Goal: Task Accomplishment & Management: Manage account settings

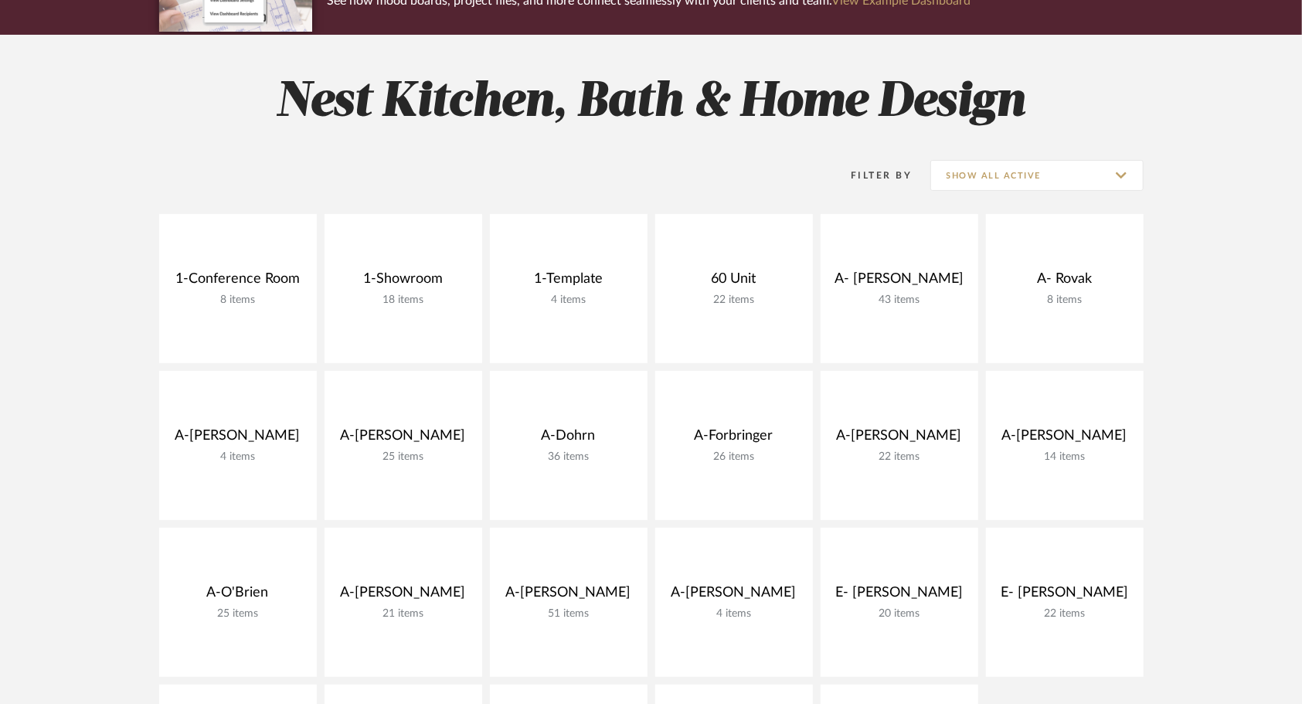
scroll to position [170, 0]
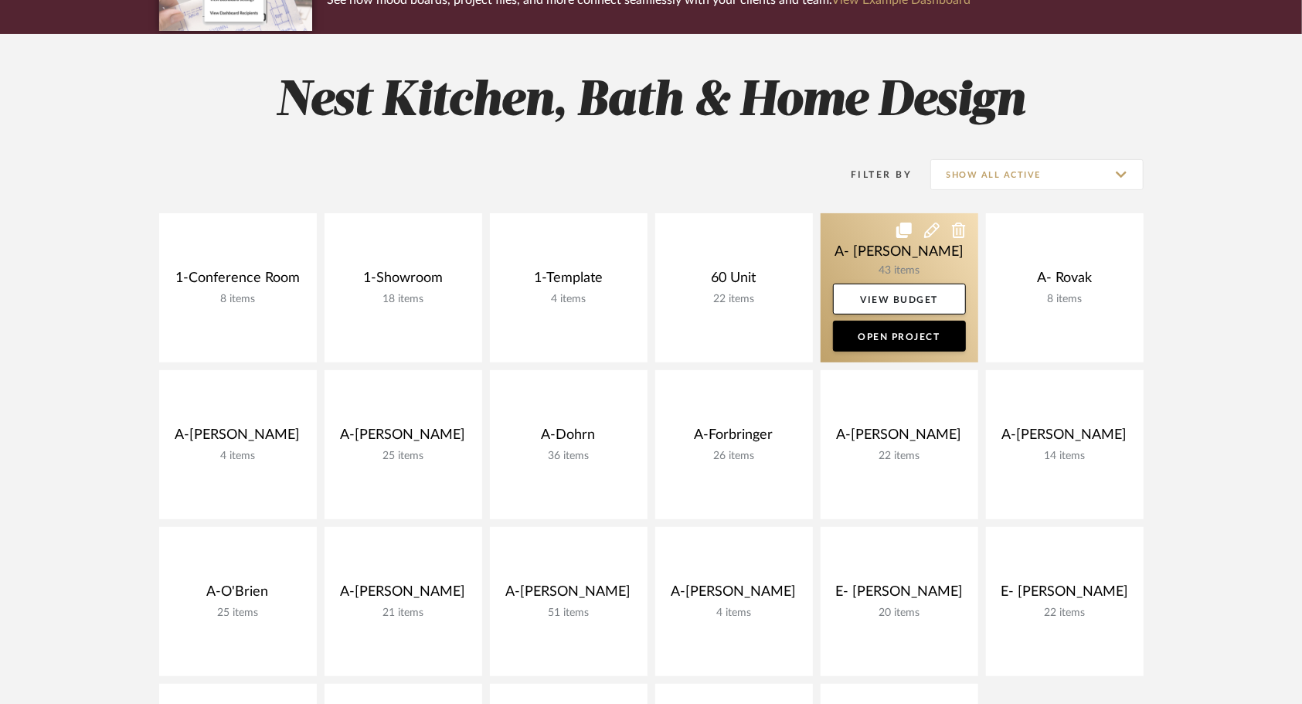
click at [932, 233] on icon at bounding box center [931, 230] width 15 height 15
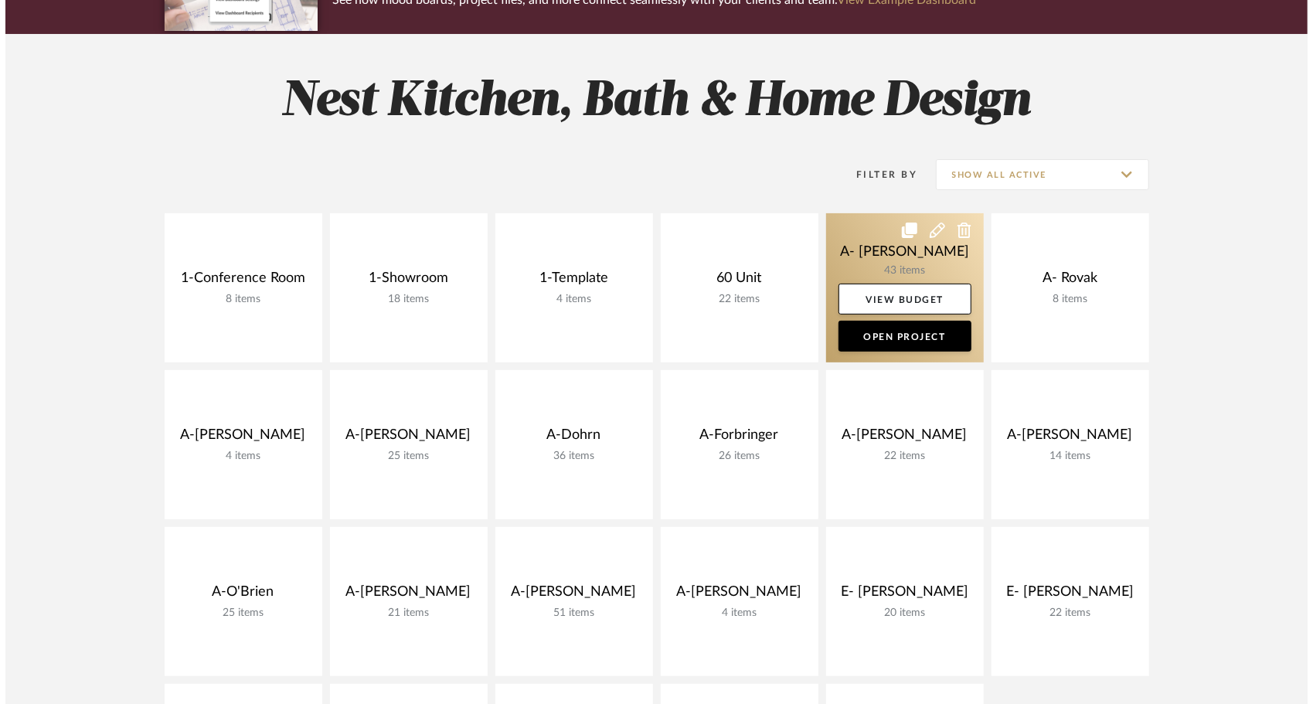
scroll to position [0, 0]
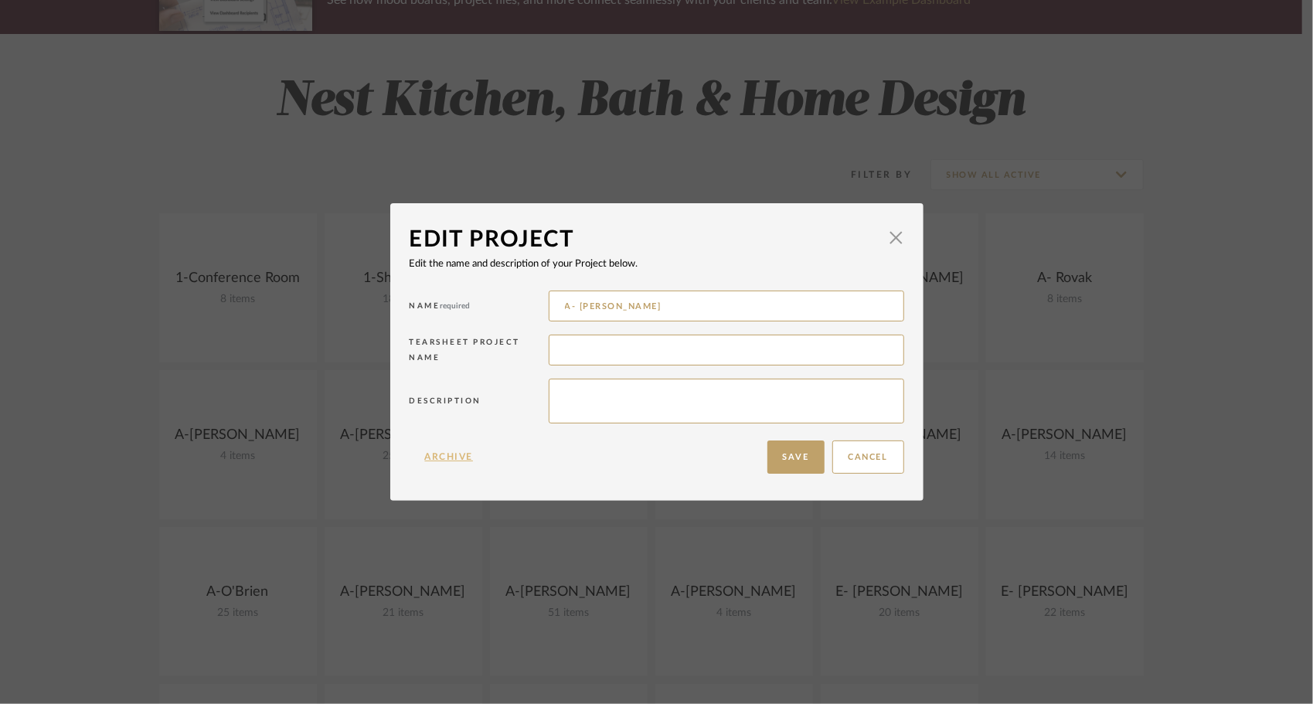
click at [452, 458] on button "Archive" at bounding box center [450, 456] width 80 height 33
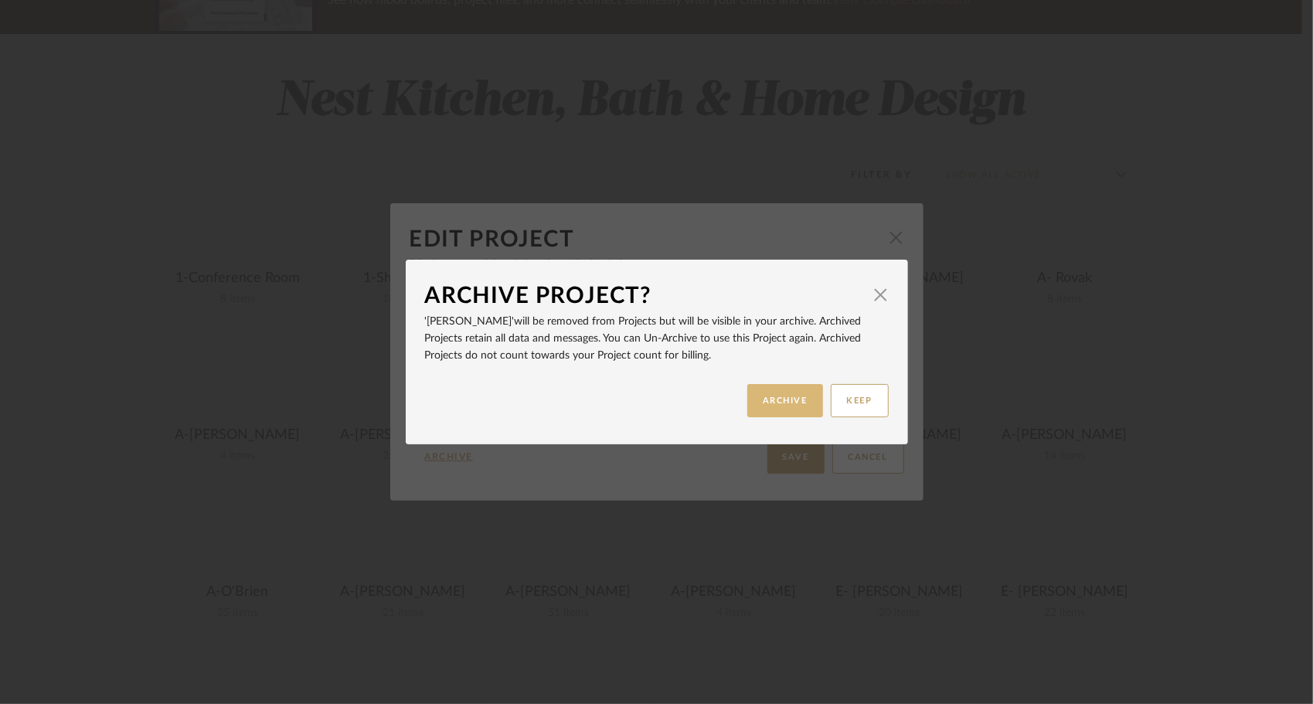
click at [779, 399] on button "ARCHIVE" at bounding box center [785, 400] width 76 height 33
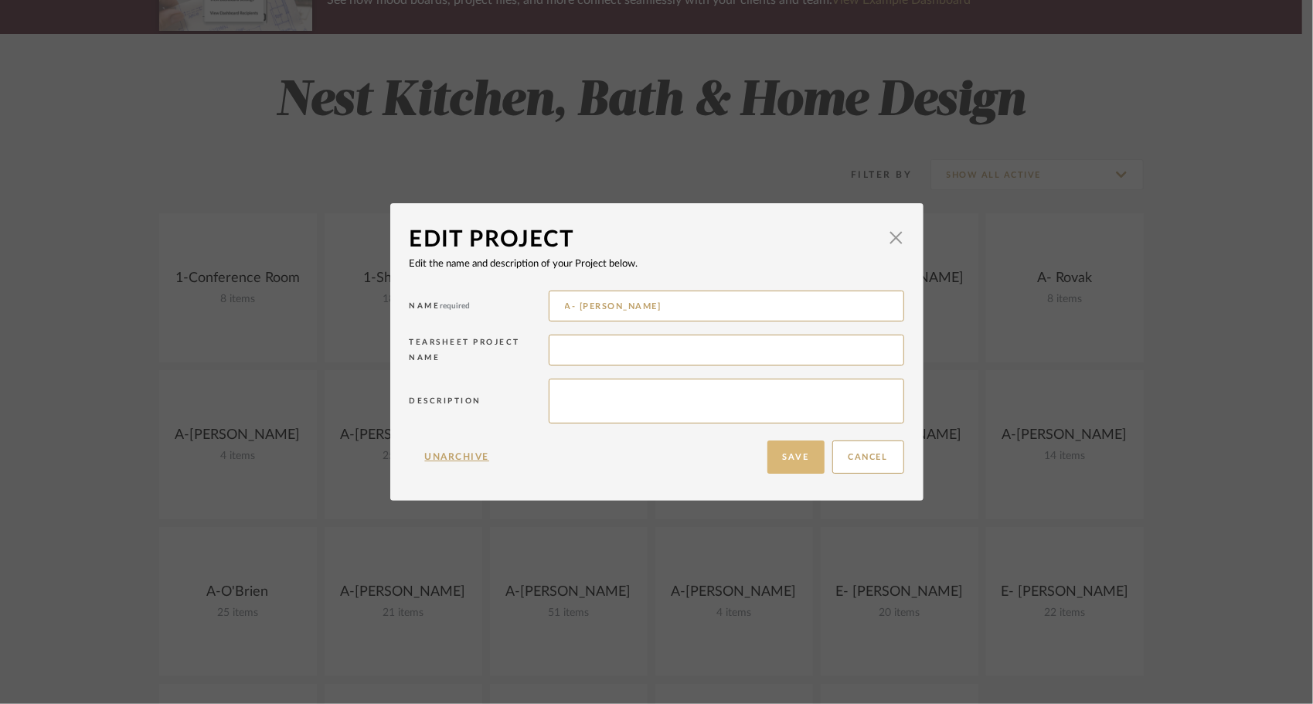
click at [799, 457] on button "Save" at bounding box center [795, 456] width 57 height 33
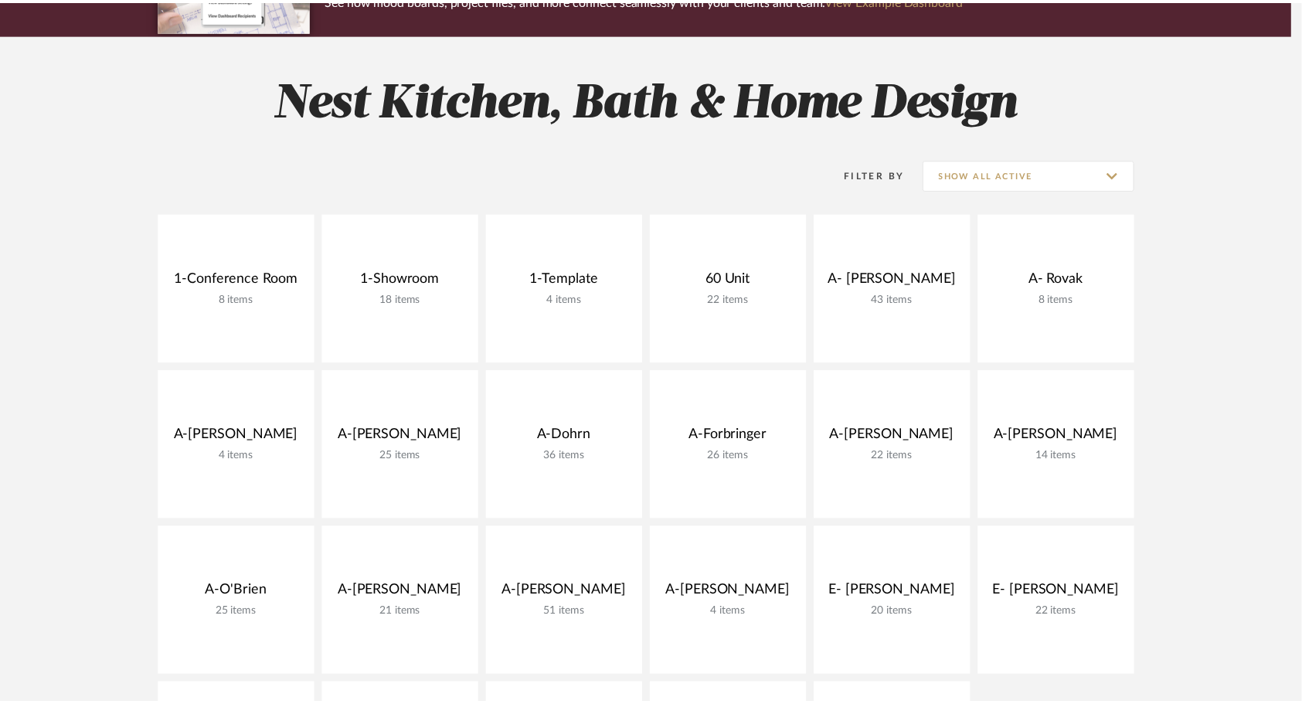
scroll to position [170, 0]
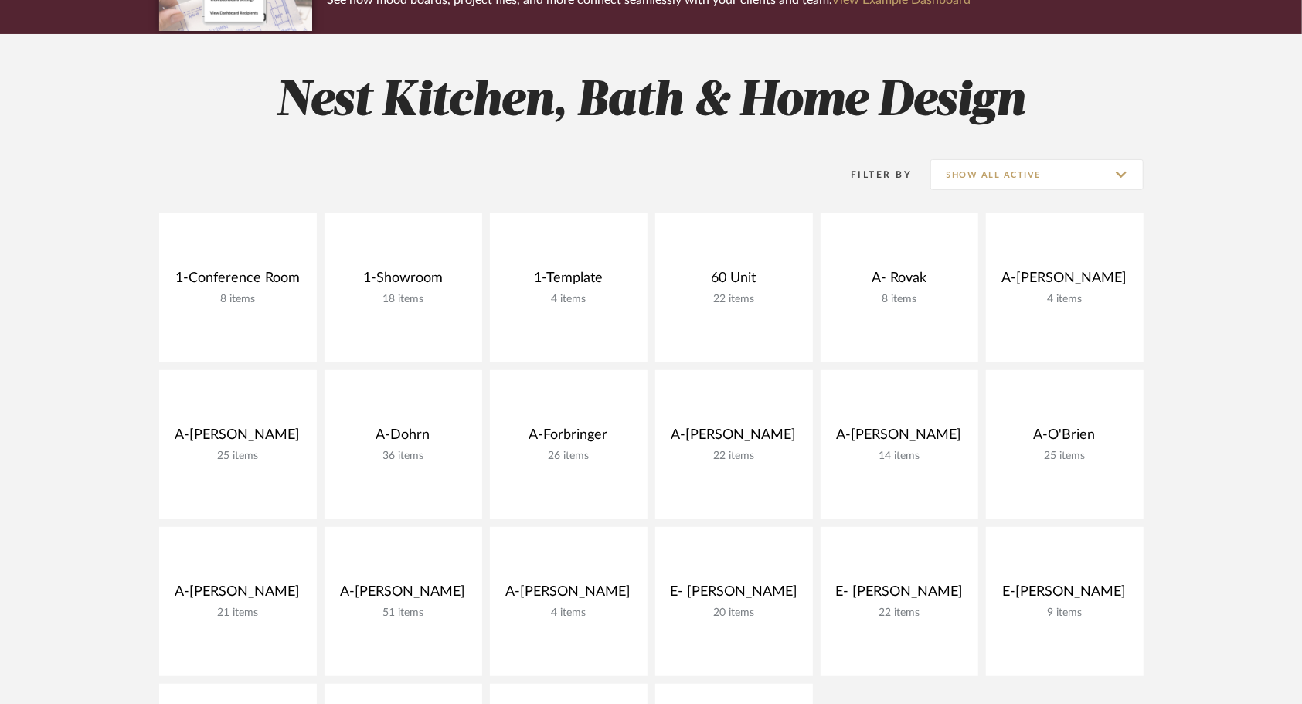
click at [1216, 292] on project-collections "Explore the Client Dashboard in Action! See how mood boards, project files, and…" at bounding box center [651, 601] width 1302 height 1320
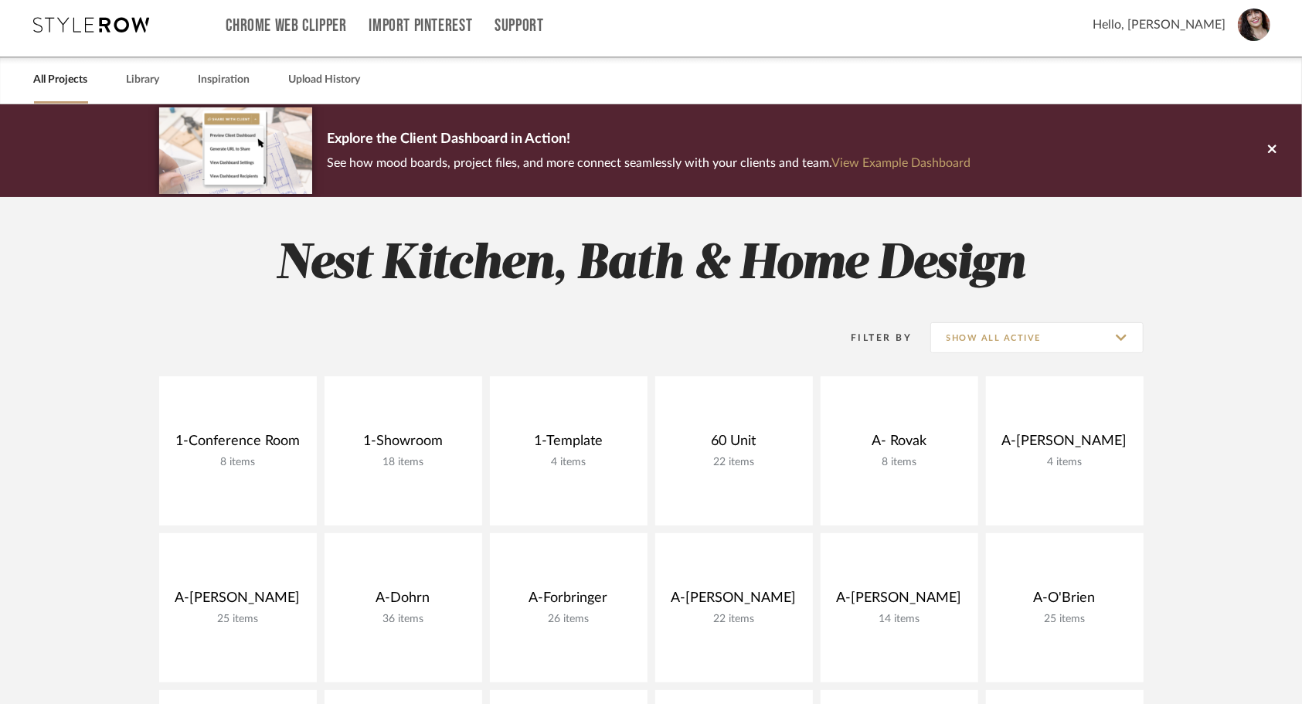
scroll to position [0, 0]
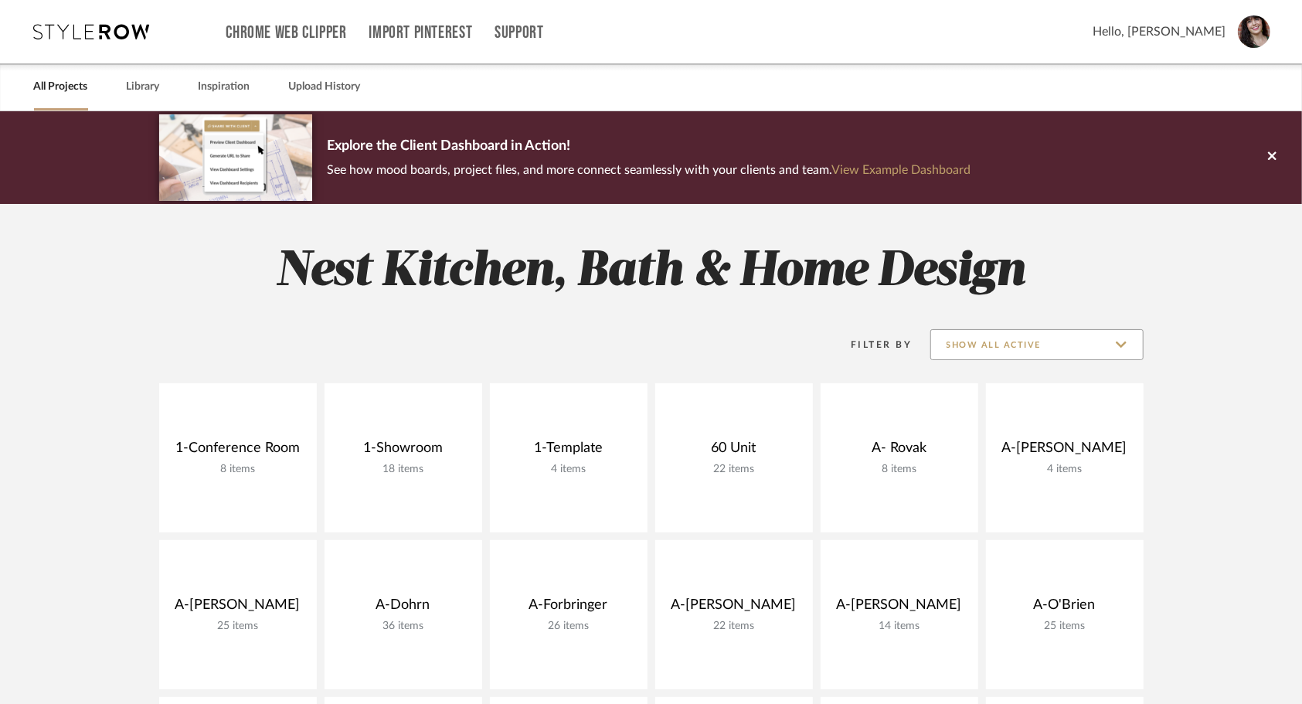
click at [986, 346] on input "Show All Active" at bounding box center [1036, 344] width 213 height 31
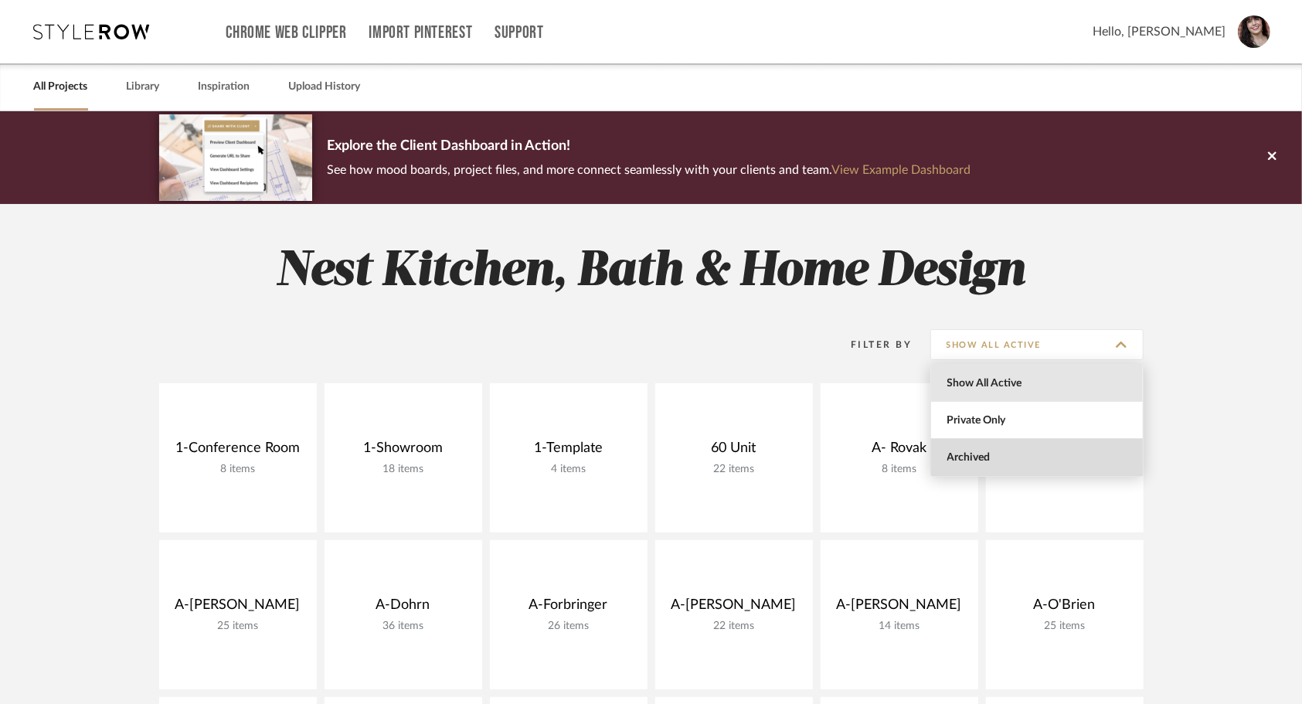
click at [981, 454] on span "Archived" at bounding box center [1038, 457] width 183 height 13
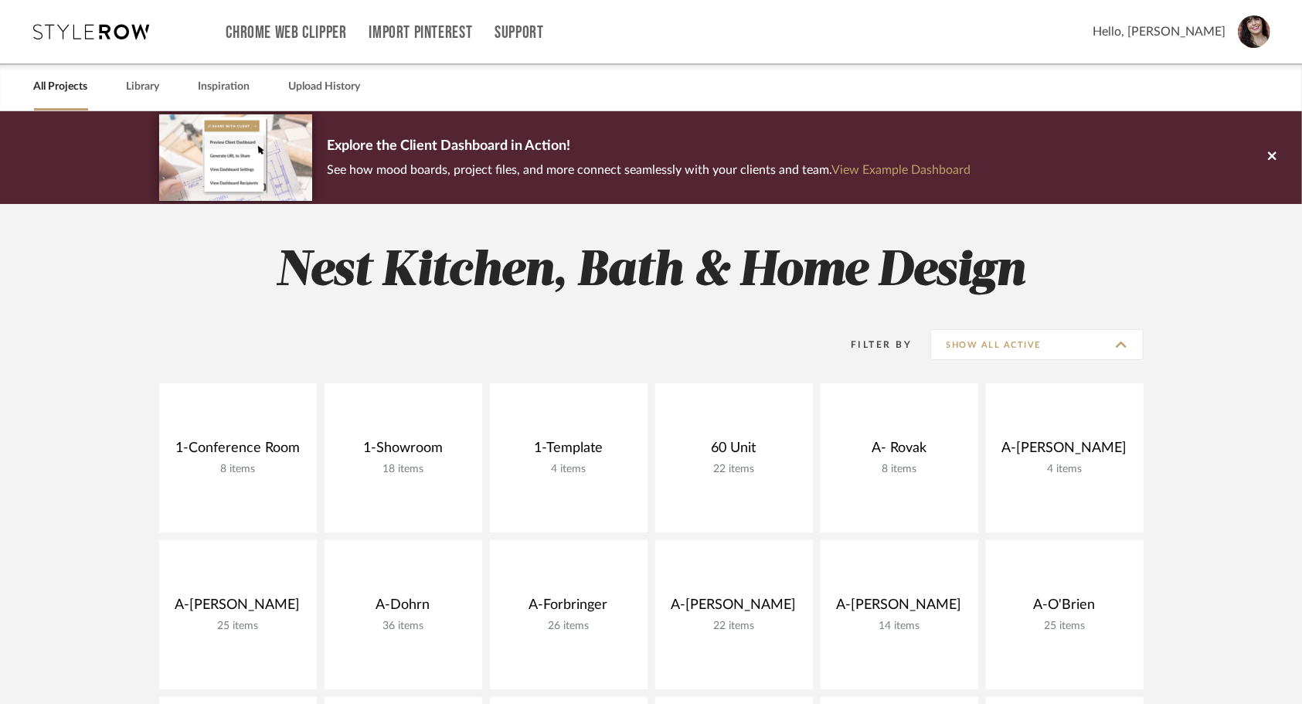
type input "Archived"
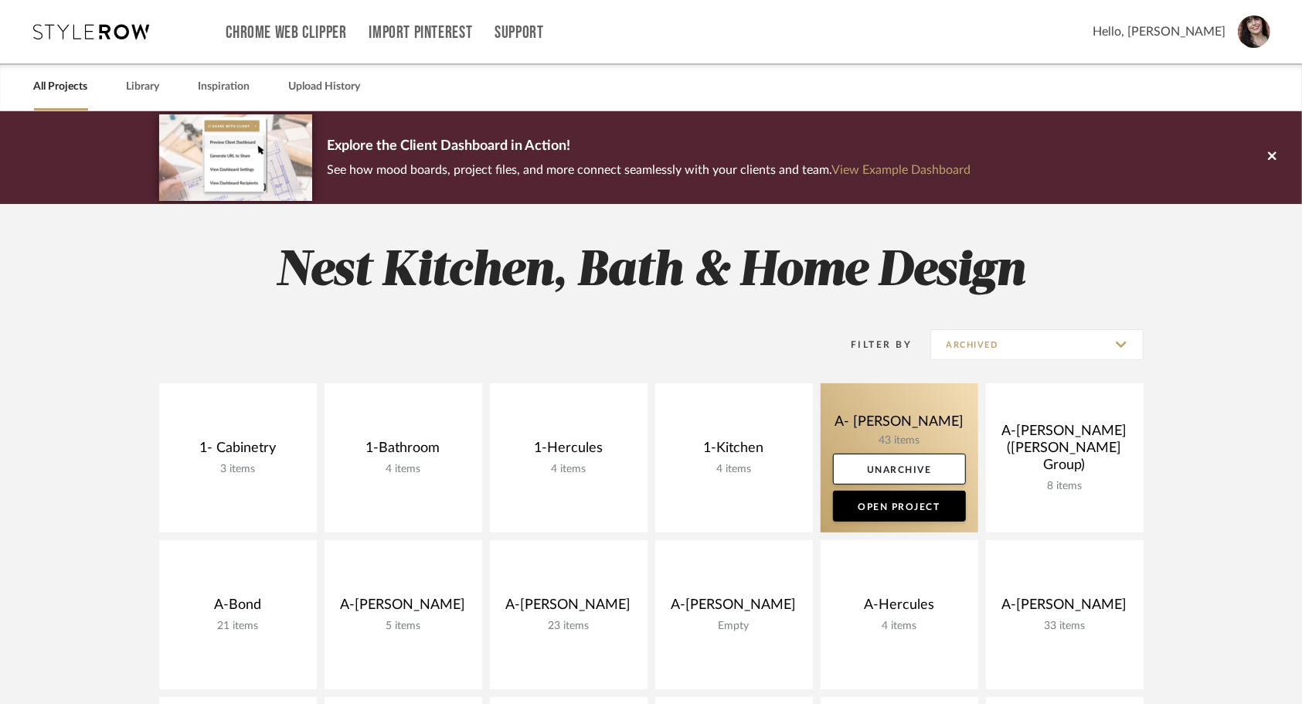
click at [856, 433] on link at bounding box center [900, 457] width 158 height 149
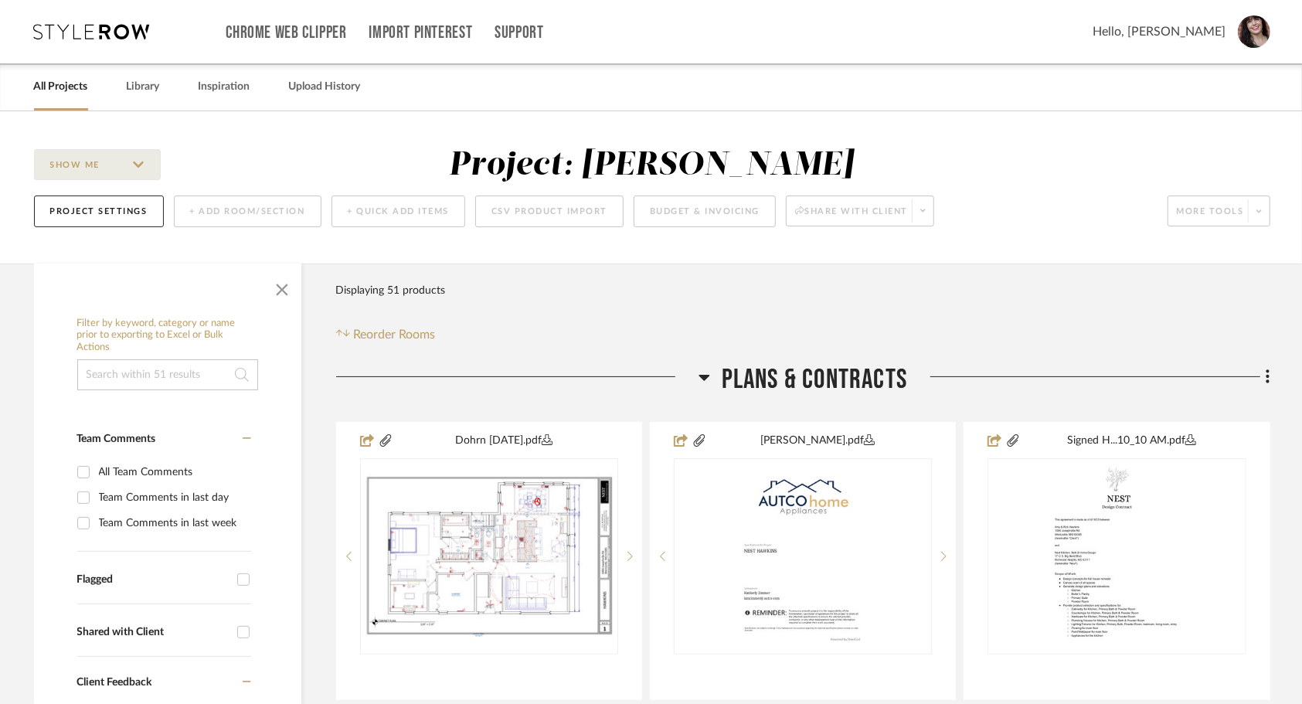
click at [590, 277] on div "Filter Products Displaying 51 products Reorder Rooms" at bounding box center [803, 309] width 934 height 69
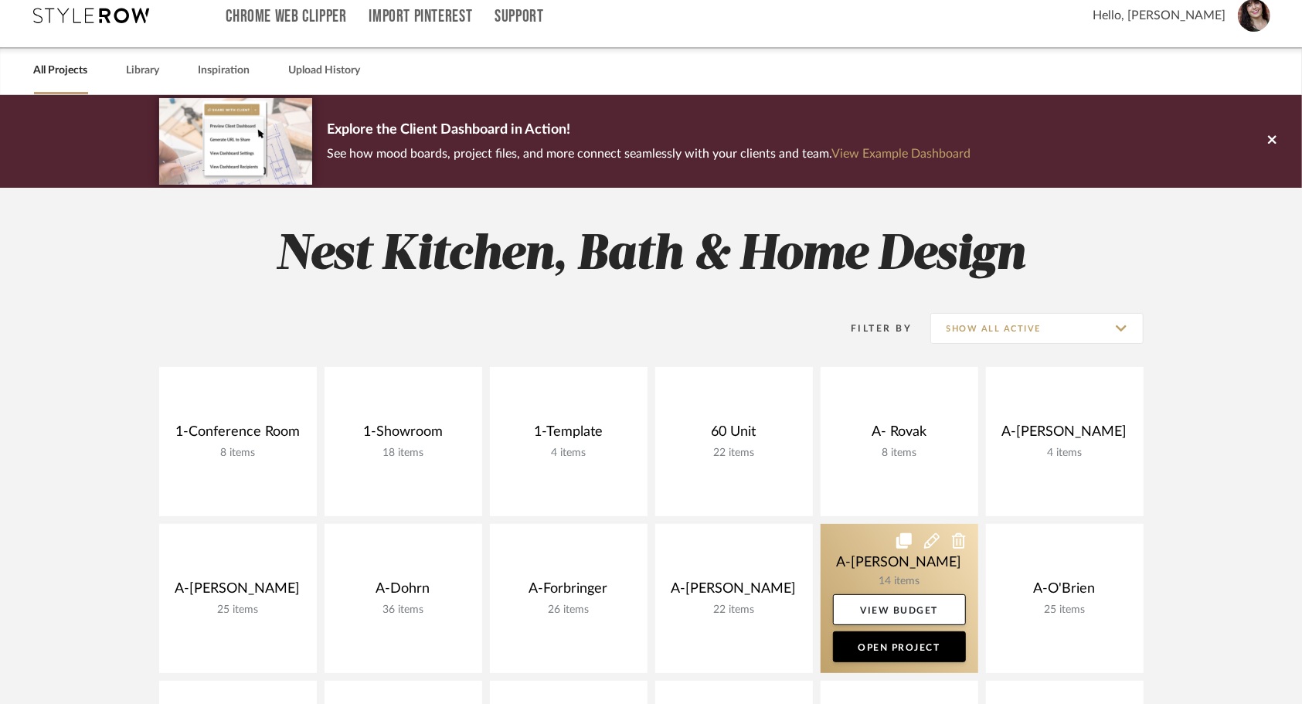
scroll to position [9, 0]
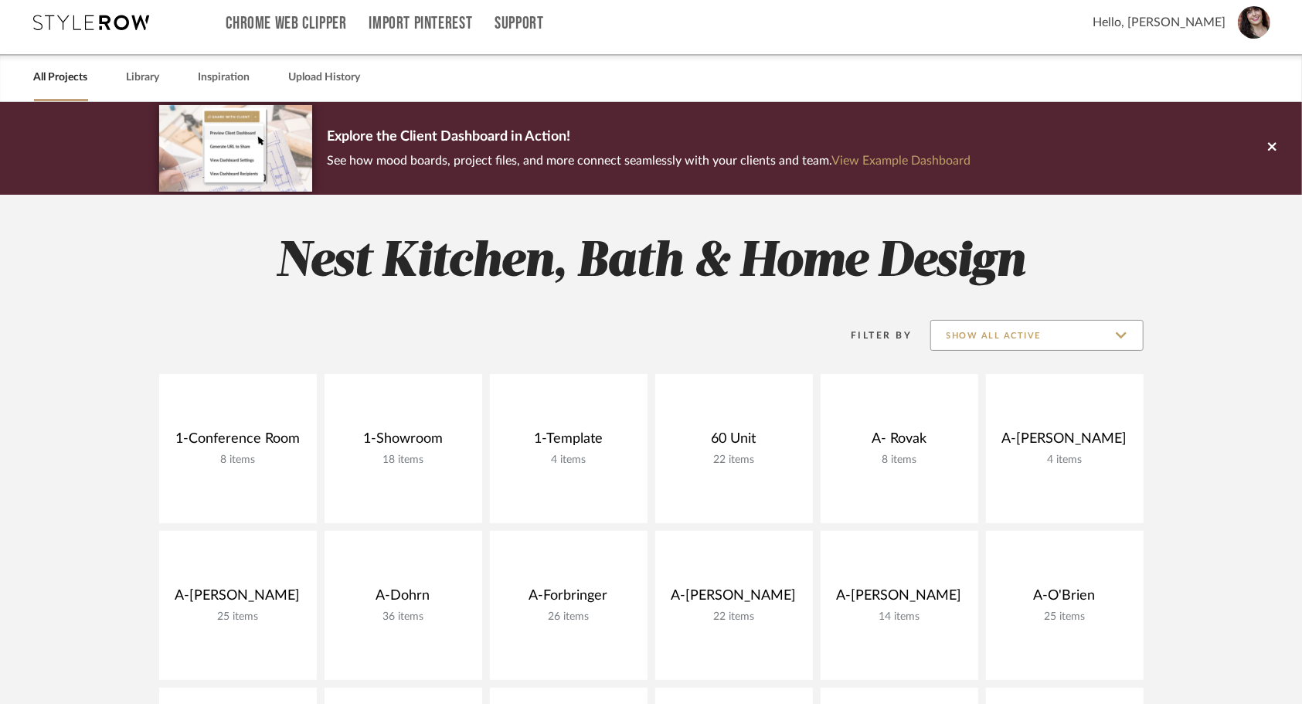
click at [1084, 339] on input "Show All Active" at bounding box center [1036, 335] width 213 height 31
click at [994, 456] on span "Archived" at bounding box center [1037, 448] width 212 height 37
type input "Archived"
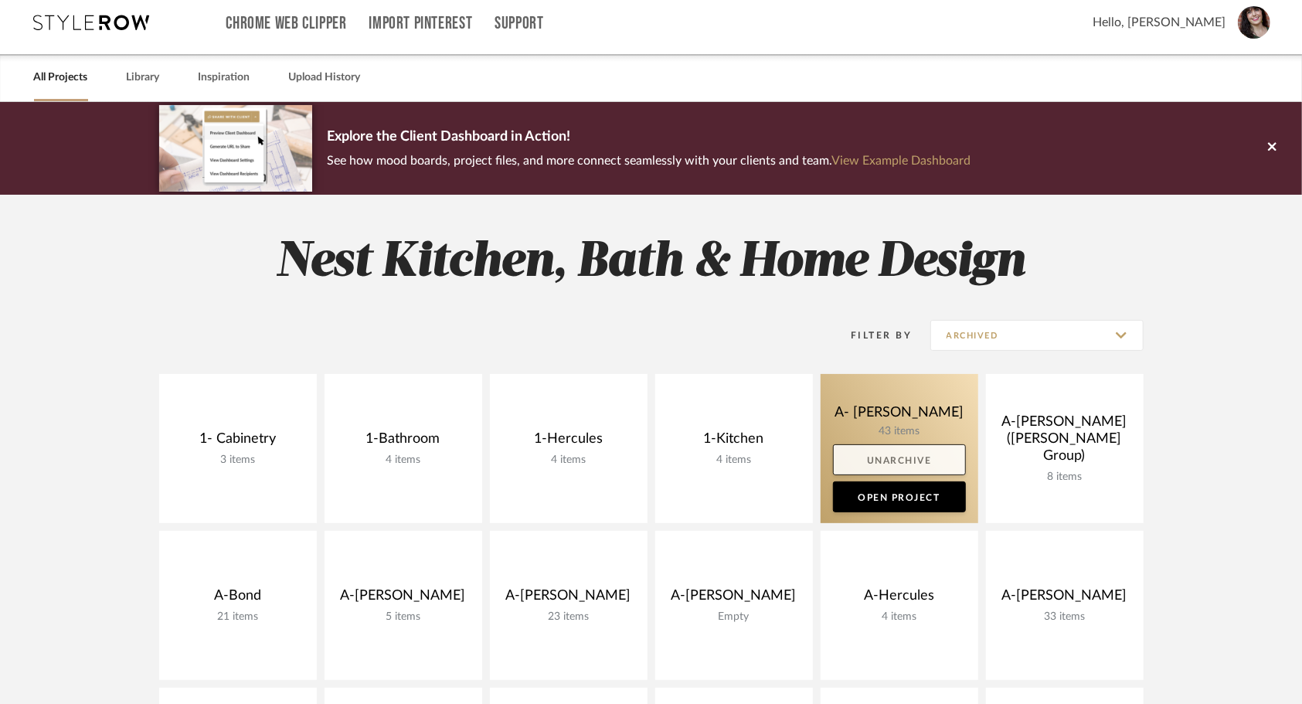
click at [902, 459] on link "Unarchive" at bounding box center [899, 459] width 133 height 31
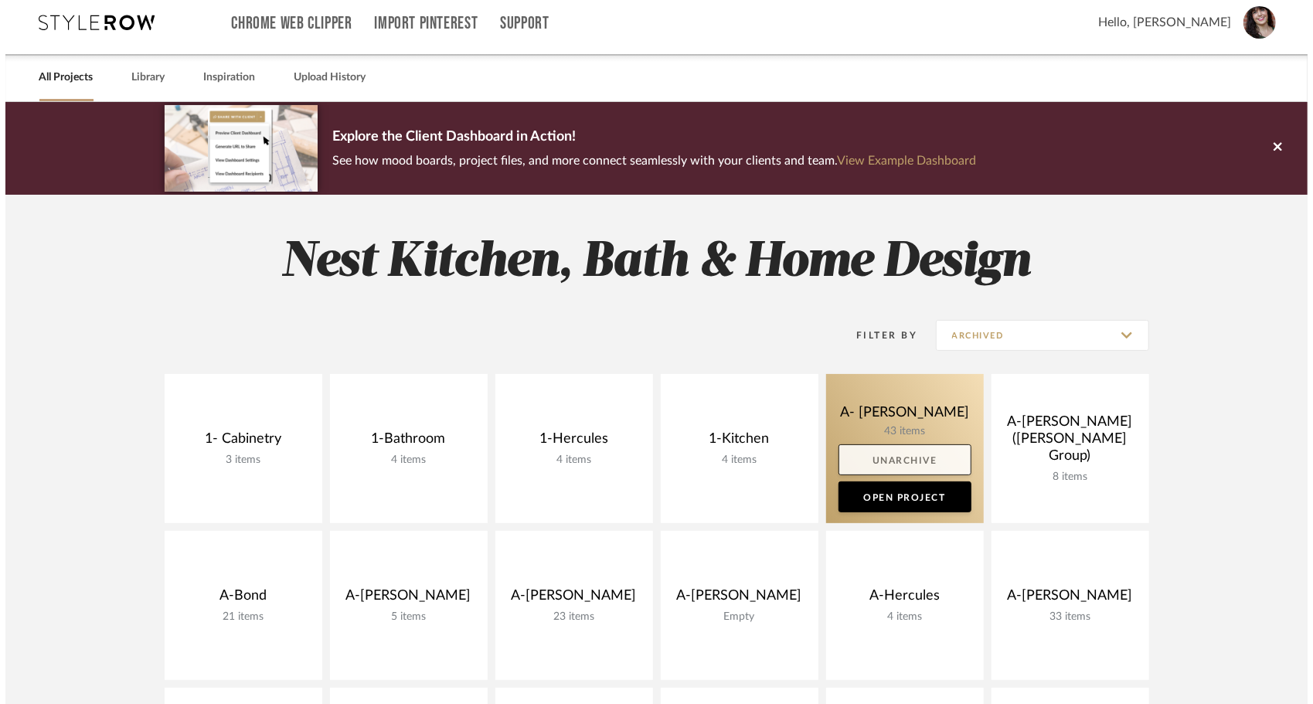
scroll to position [0, 0]
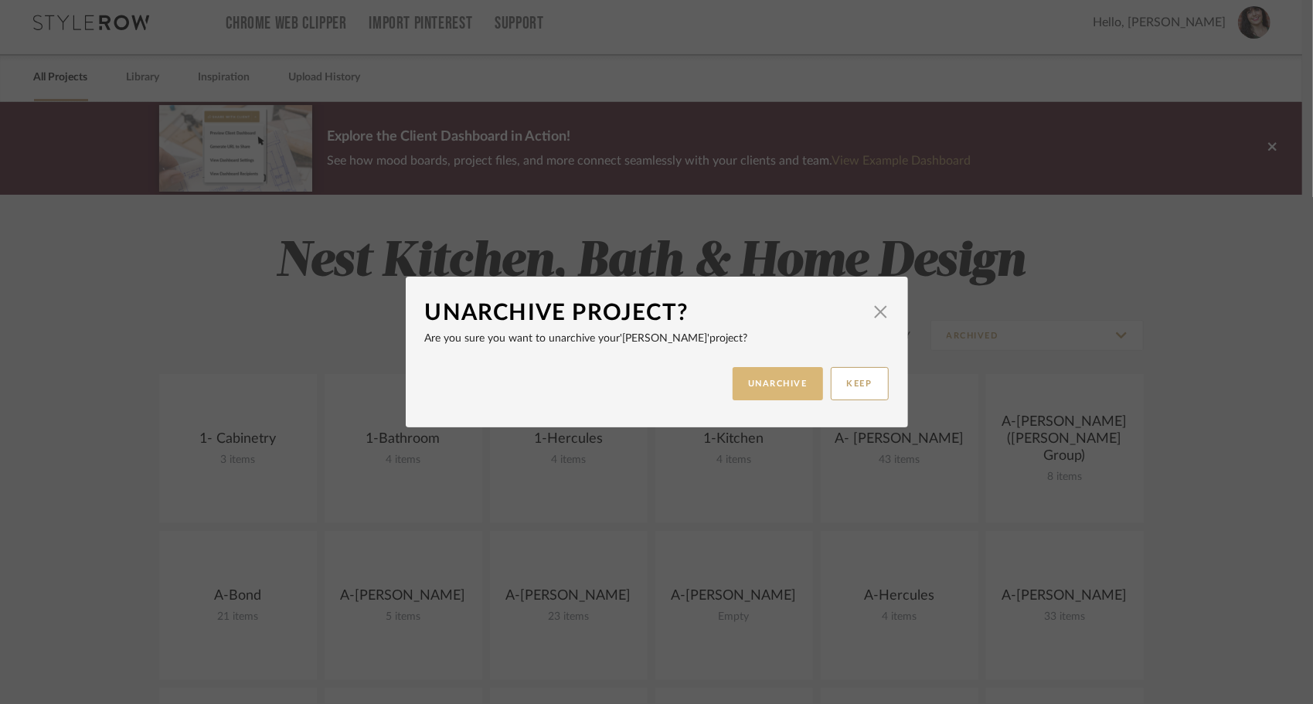
click at [772, 383] on button "UNARCHIVE" at bounding box center [778, 383] width 90 height 33
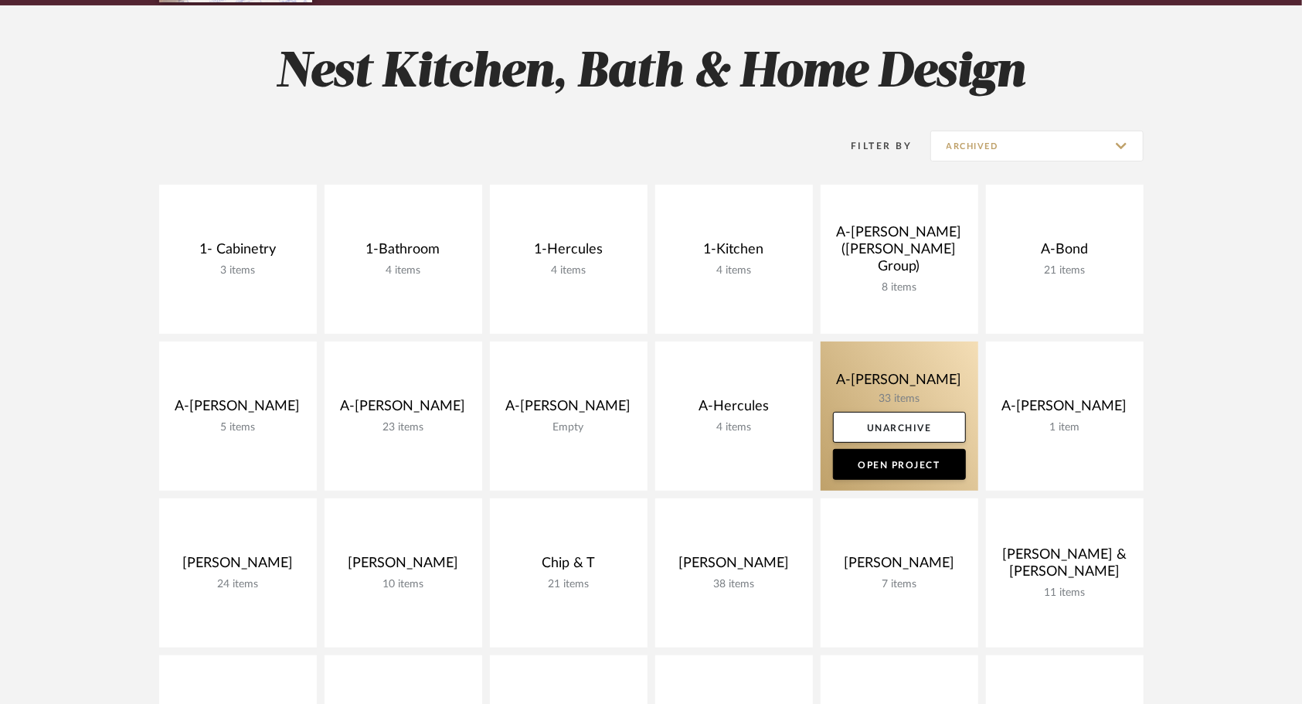
scroll to position [291, 0]
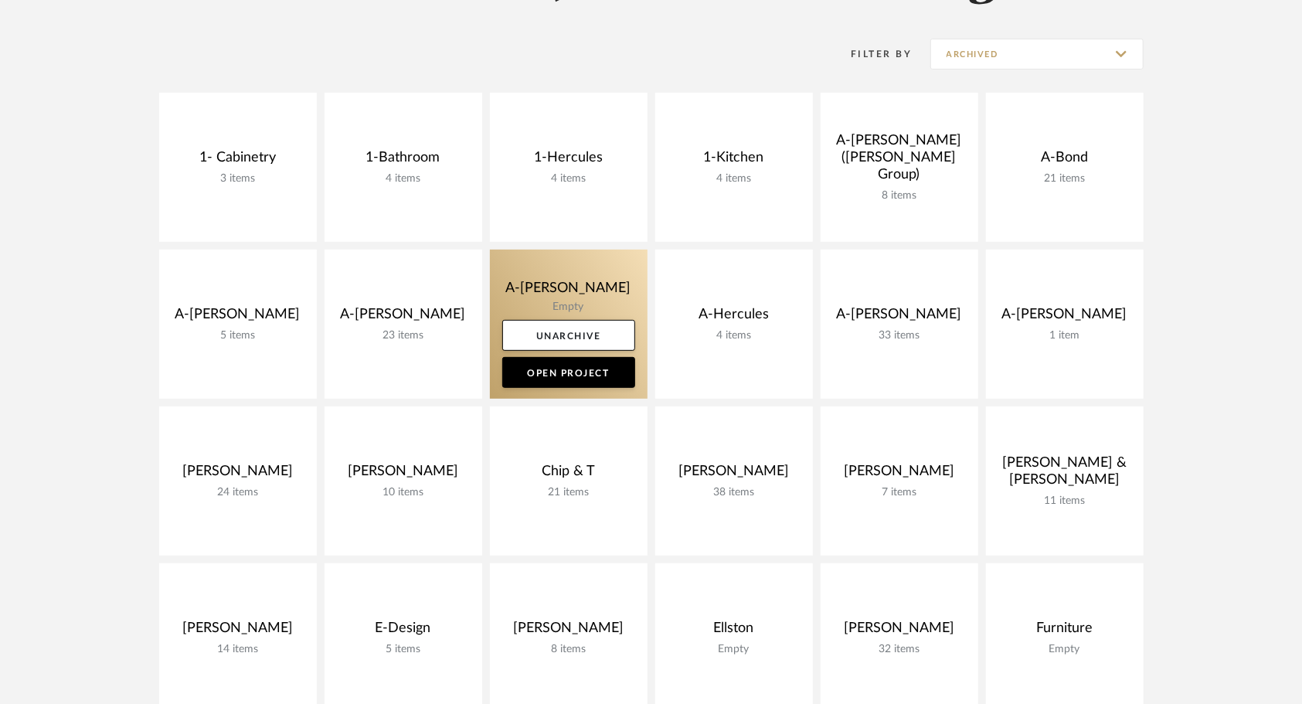
click at [529, 289] on link at bounding box center [569, 324] width 158 height 149
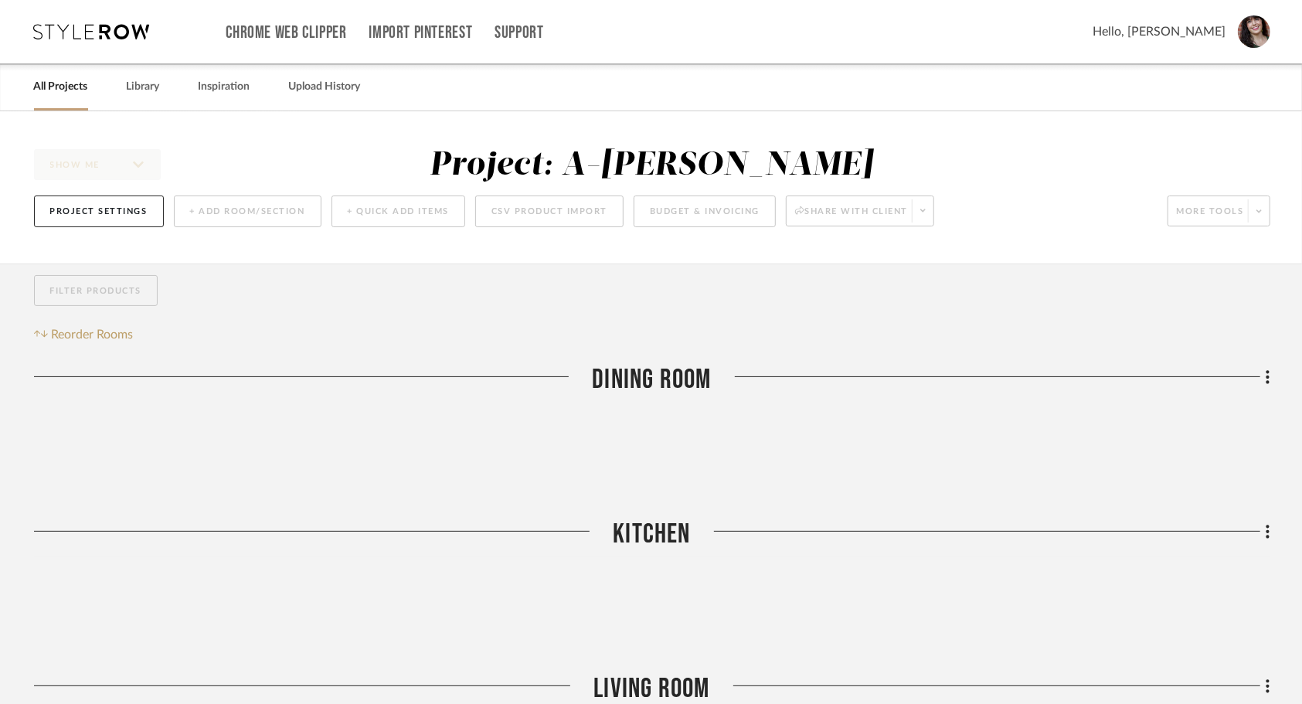
click at [498, 325] on div "Filter Products Reorder Rooms" at bounding box center [652, 310] width 1236 height 70
click at [646, 368] on div "Dining Room" at bounding box center [652, 382] width 1236 height 39
click at [91, 212] on button "Project Settings" at bounding box center [99, 211] width 130 height 32
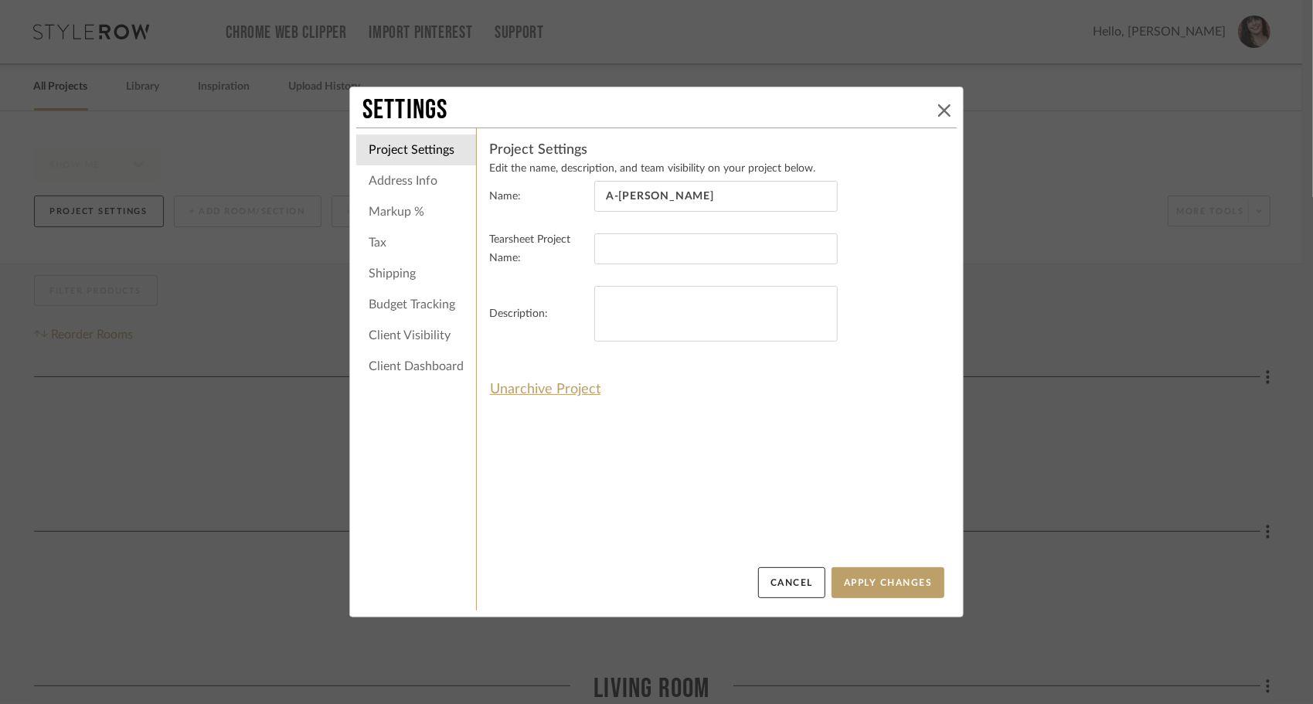
click at [941, 108] on icon at bounding box center [944, 110] width 12 height 12
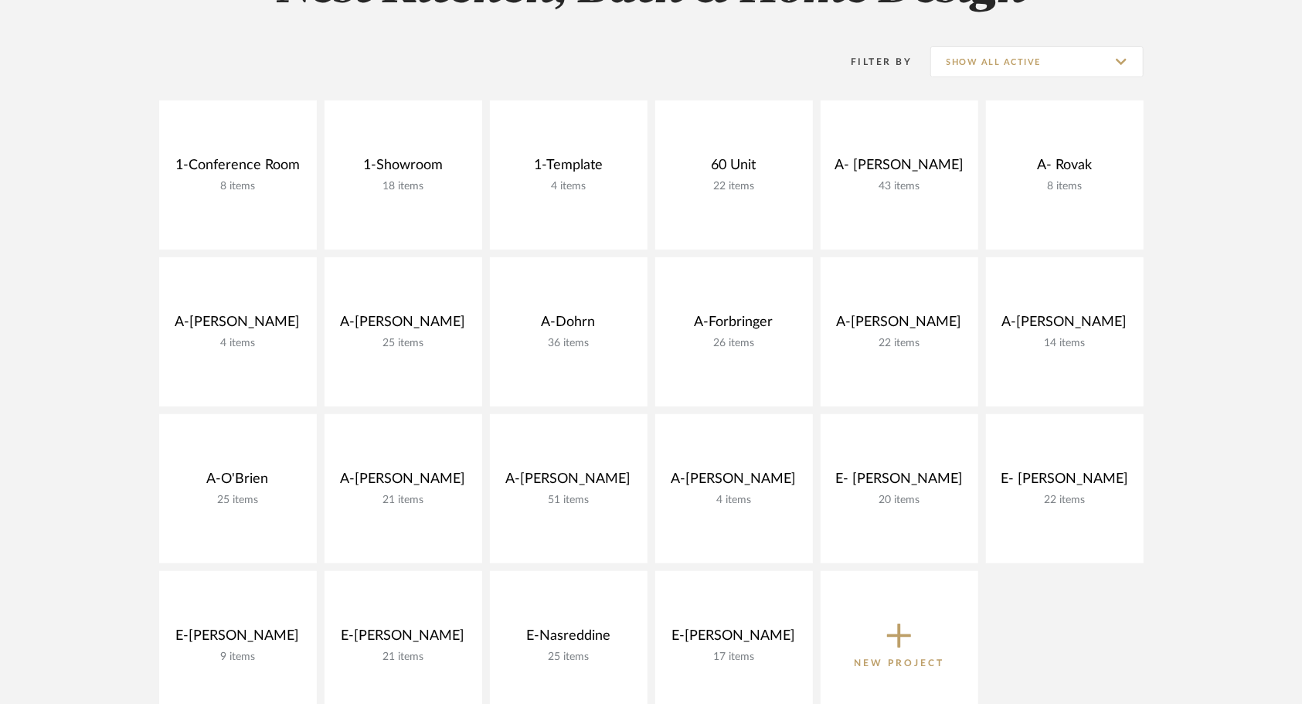
scroll to position [291, 0]
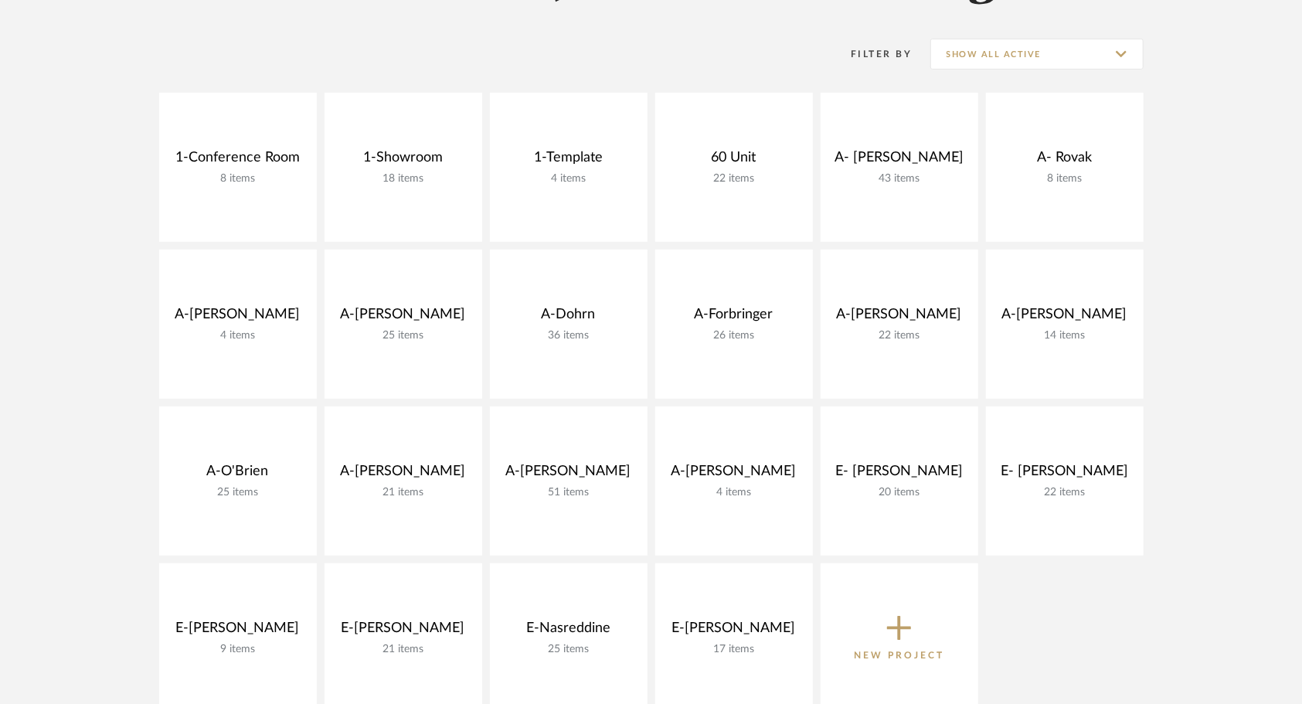
click at [32, 230] on project-collections "Explore the Client Dashboard in Action! See how mood boards, project files, and…" at bounding box center [651, 481] width 1302 height 1320
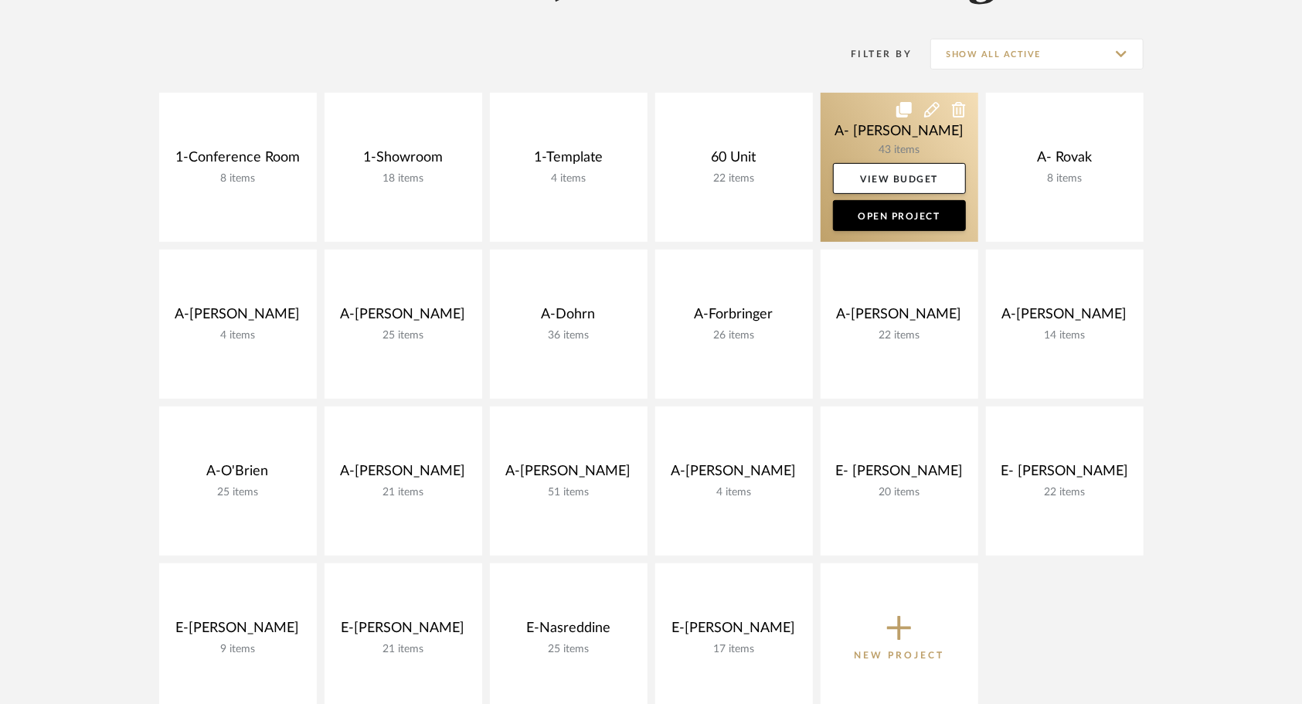
click at [866, 126] on link at bounding box center [900, 167] width 158 height 149
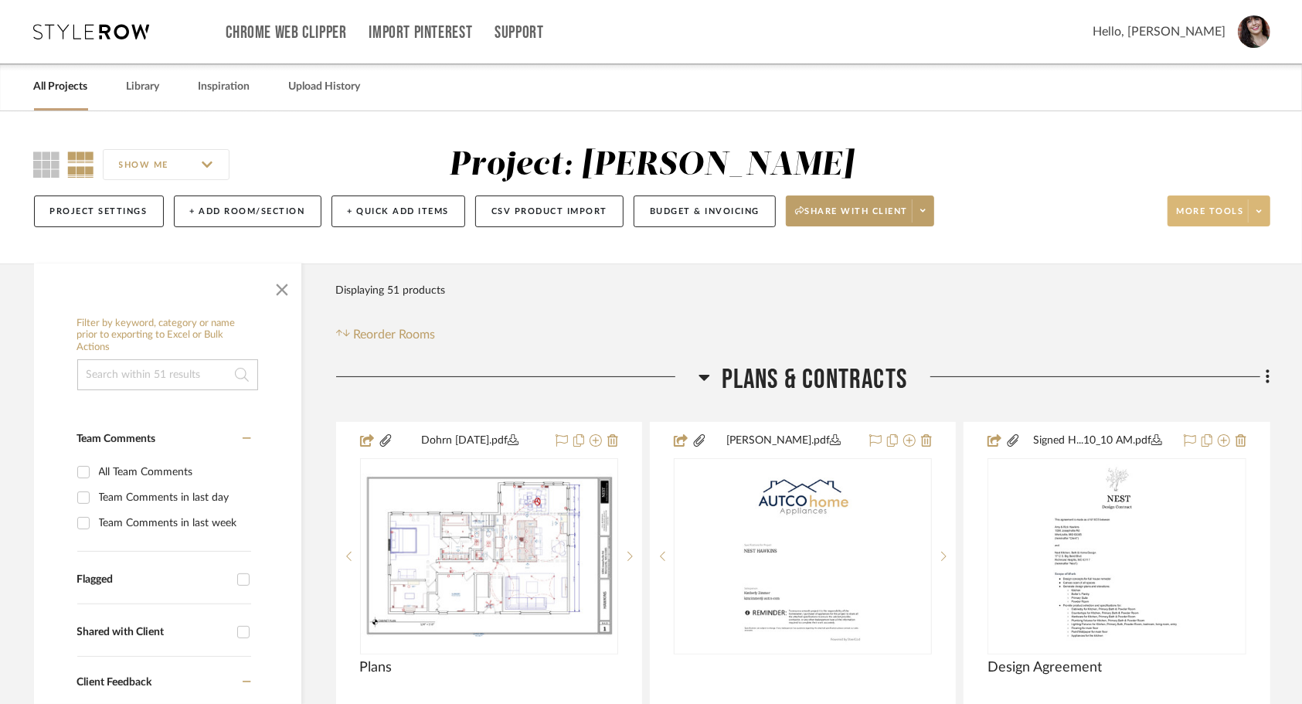
click at [1261, 216] on span at bounding box center [1259, 210] width 22 height 23
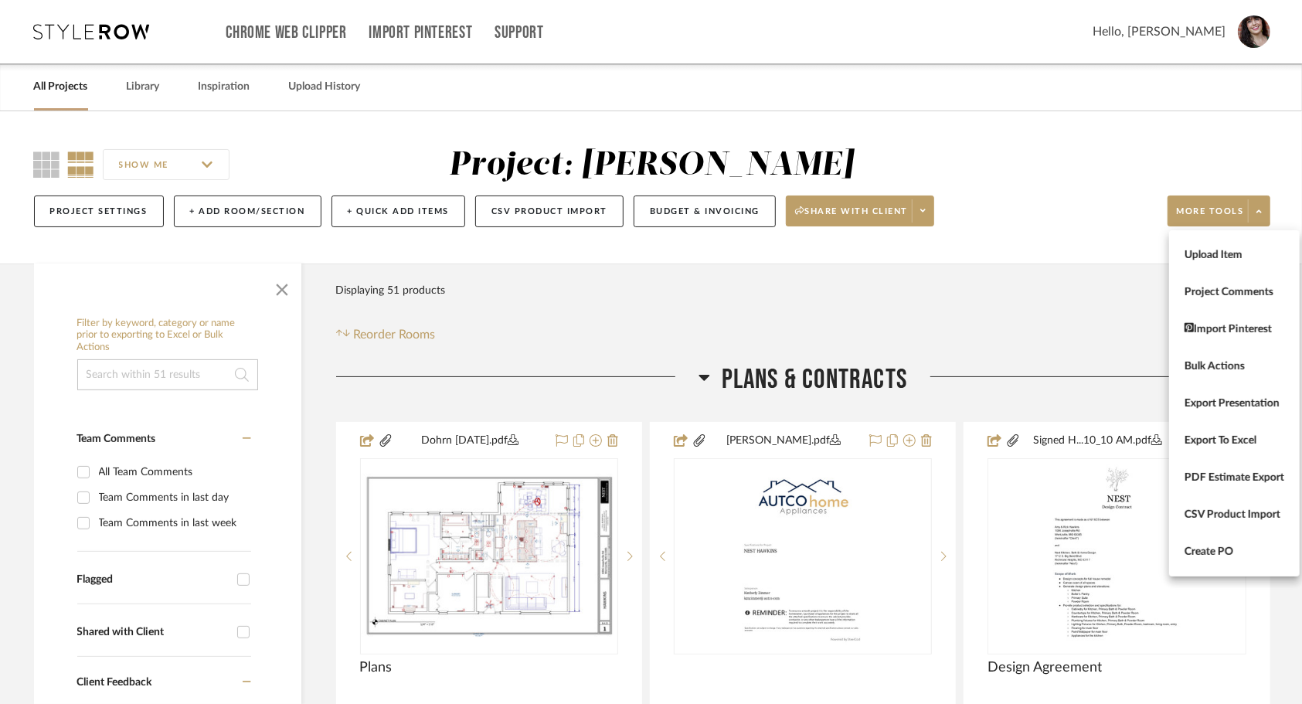
click at [1074, 155] on div at bounding box center [651, 352] width 1302 height 704
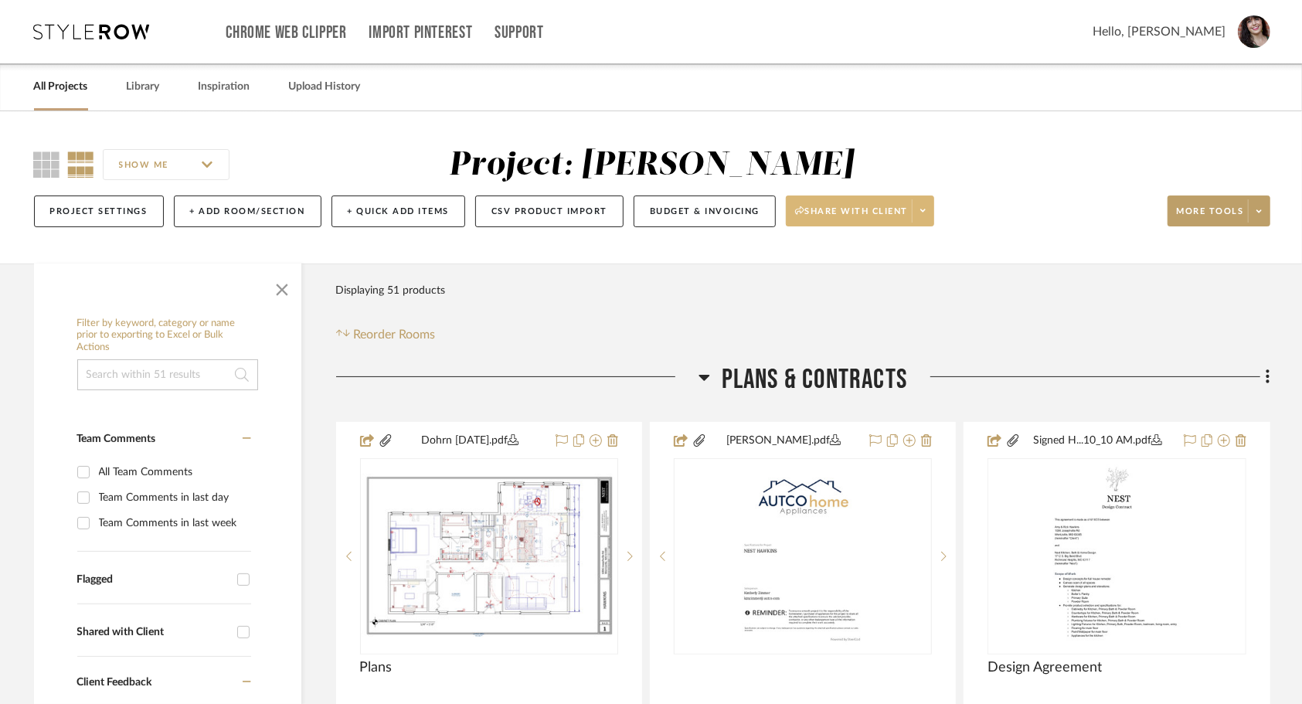
click at [921, 218] on span at bounding box center [923, 210] width 22 height 23
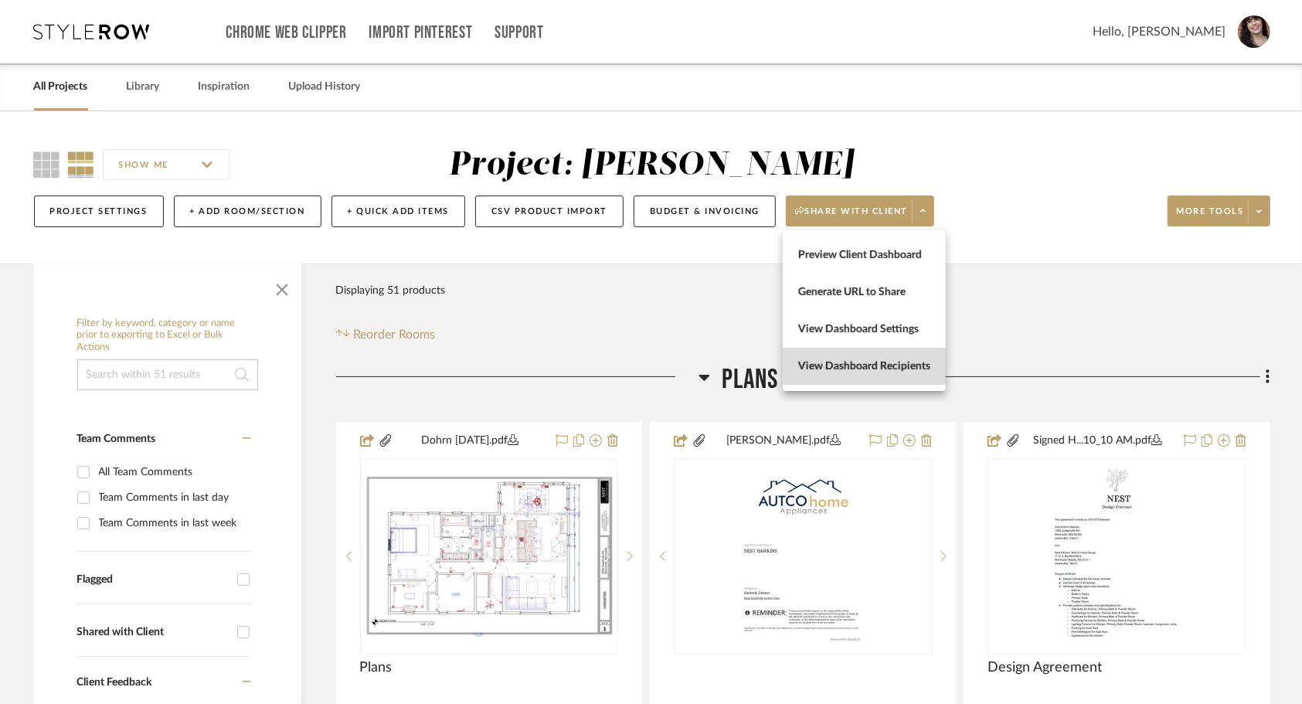
click at [880, 368] on span "View Dashboard Recipients" at bounding box center [864, 366] width 132 height 13
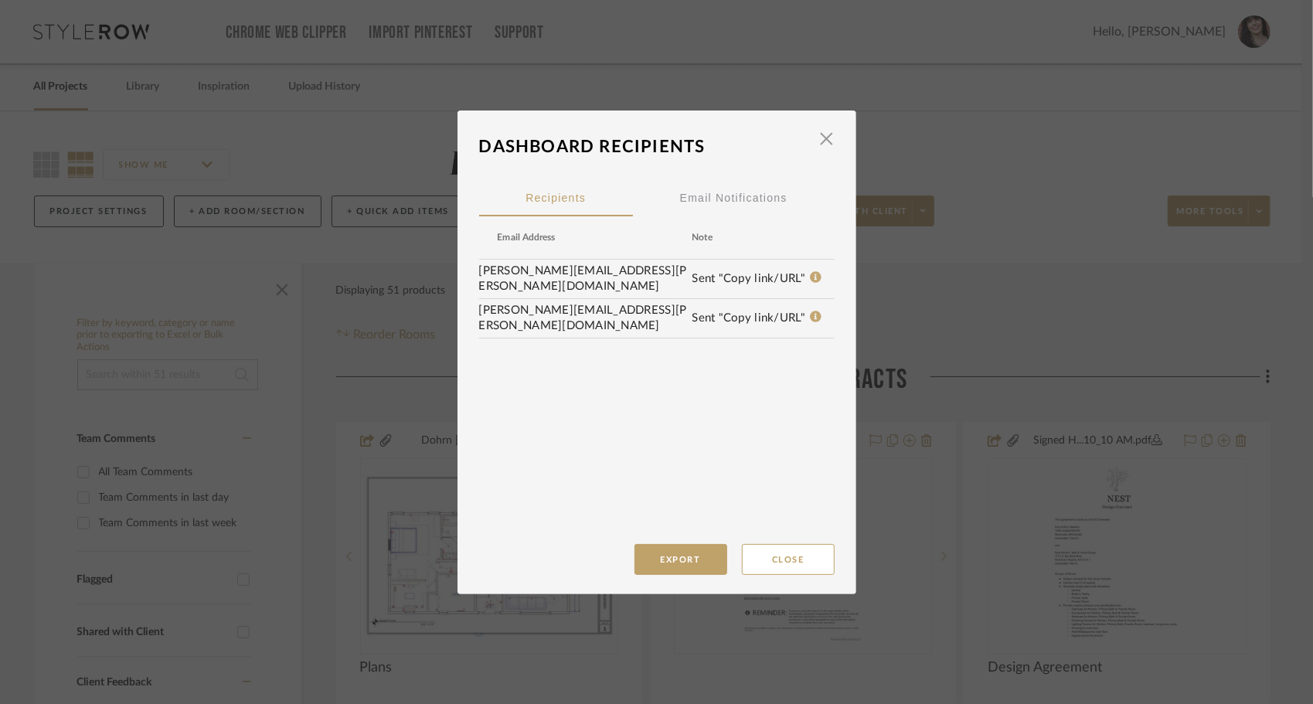
click at [638, 285] on td "[PERSON_NAME][EMAIL_ADDRESS][PERSON_NAME][DOMAIN_NAME]" at bounding box center [585, 279] width 213 height 39
click at [810, 280] on icon at bounding box center [816, 278] width 12 height 12
click at [810, 277] on icon at bounding box center [816, 278] width 12 height 12
click at [765, 563] on button "Close" at bounding box center [788, 559] width 93 height 31
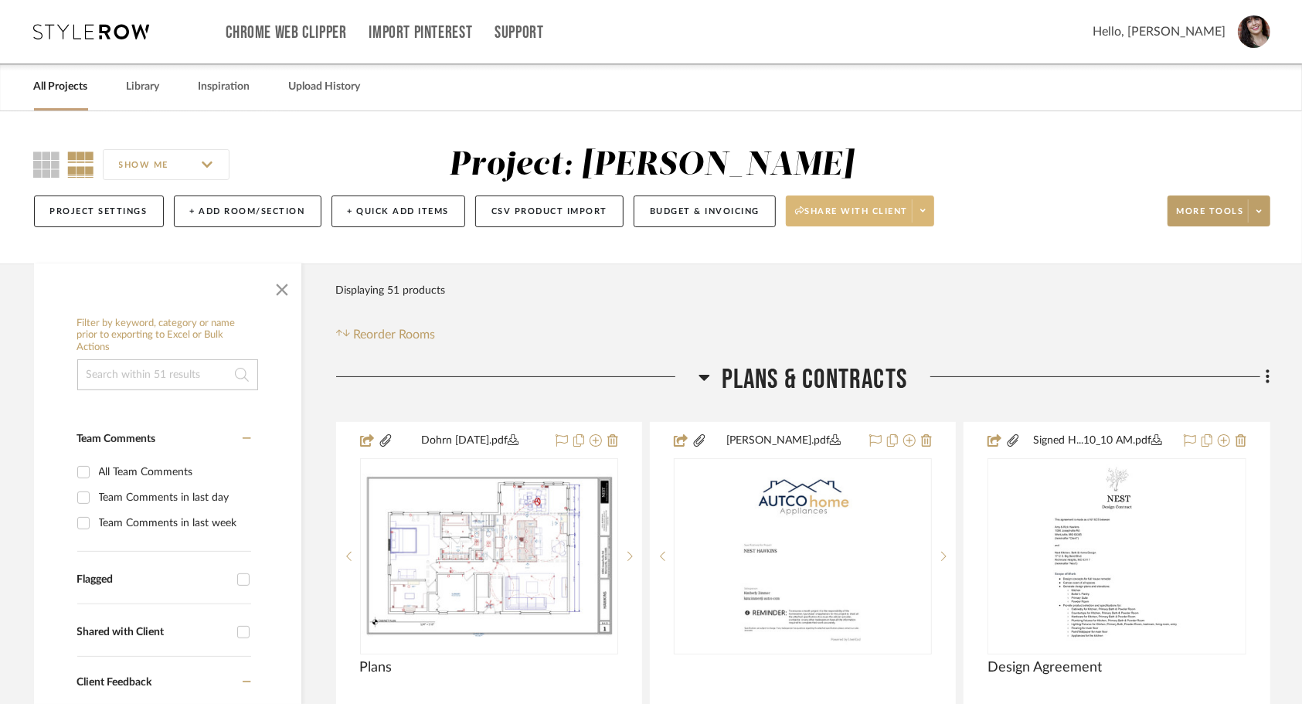
click at [929, 216] on span at bounding box center [923, 210] width 22 height 23
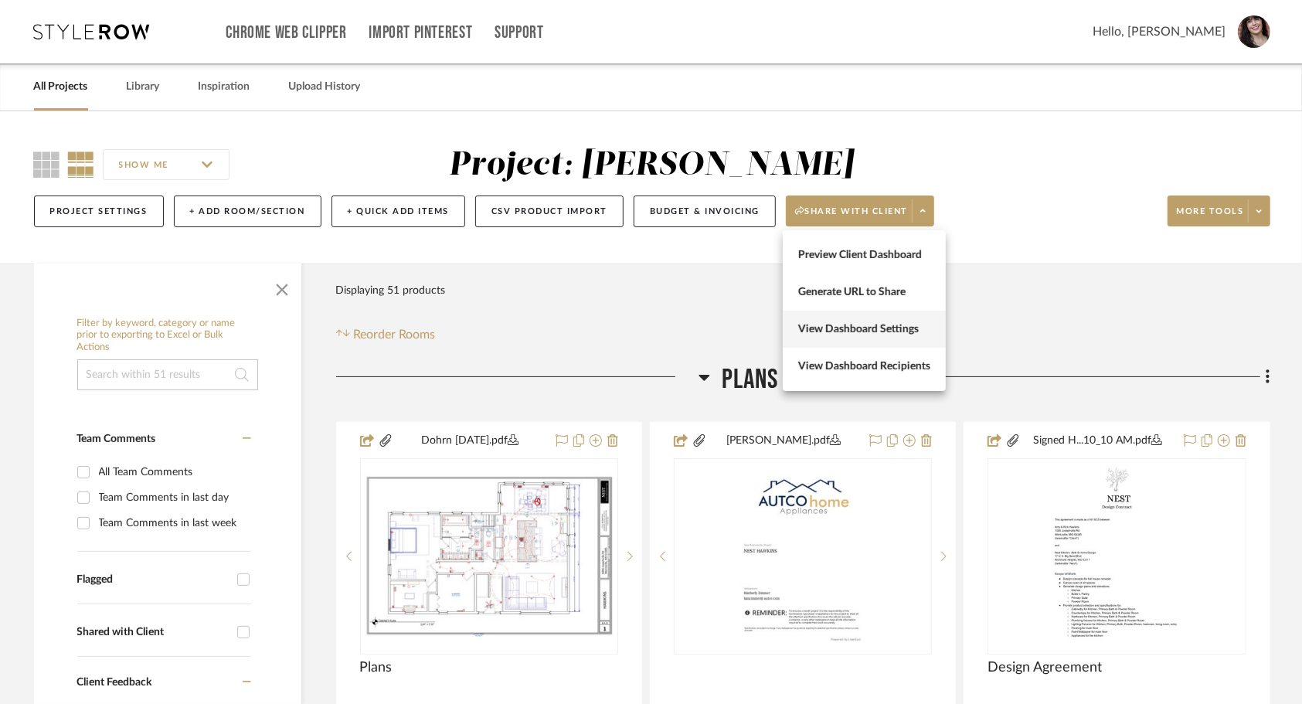
click at [889, 319] on button "View Dashboard Settings" at bounding box center [864, 329] width 163 height 37
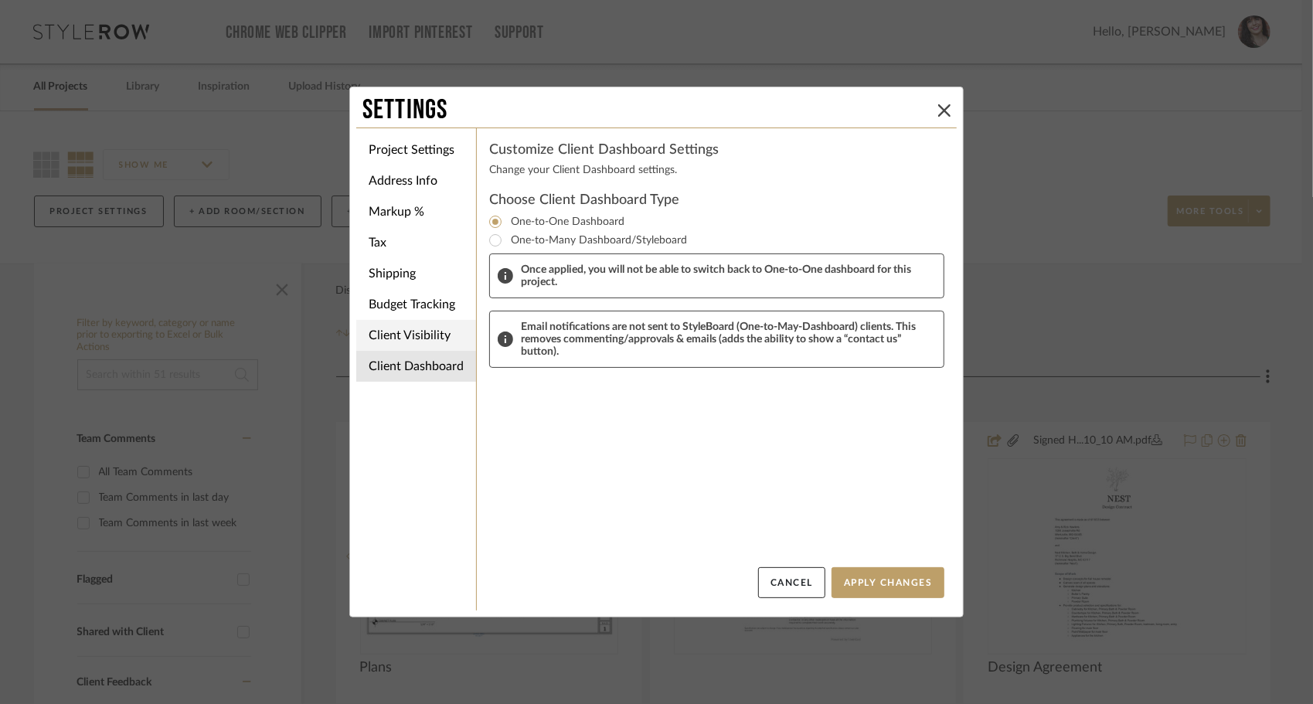
click at [421, 339] on li "Client Visibility" at bounding box center [416, 335] width 120 height 31
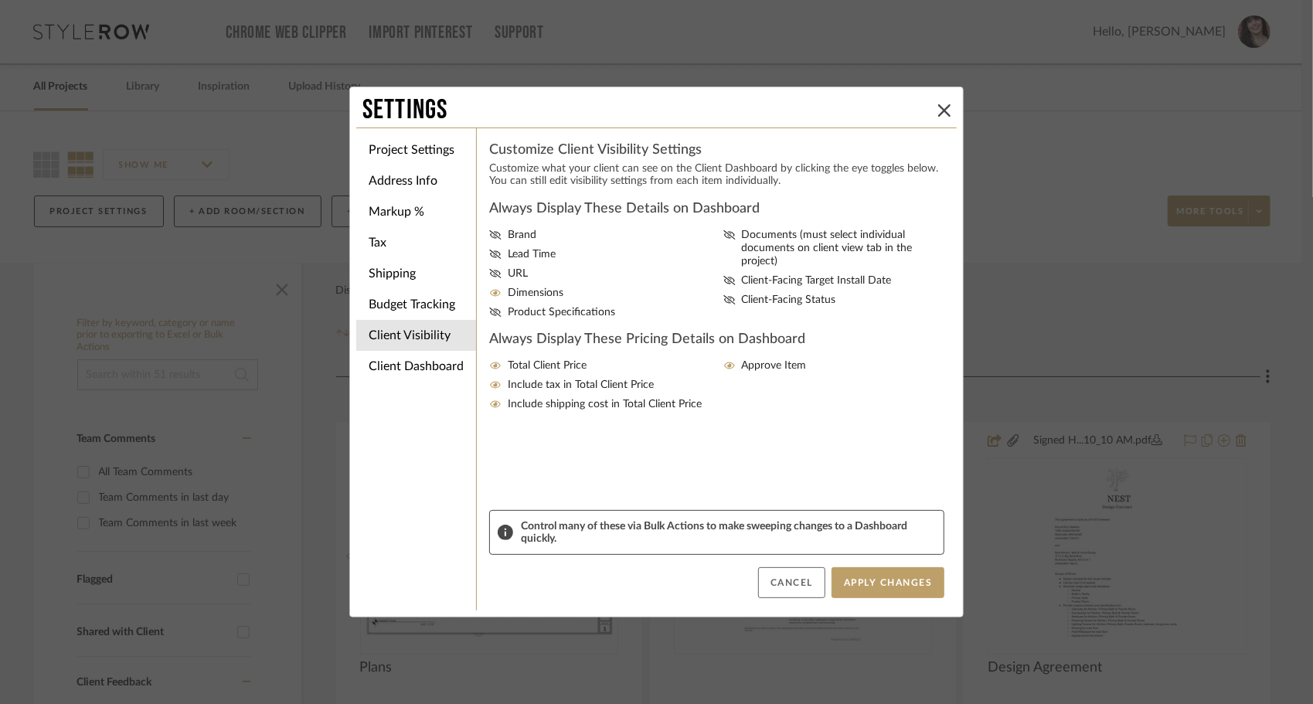
click at [805, 589] on button "Cancel" at bounding box center [791, 582] width 67 height 31
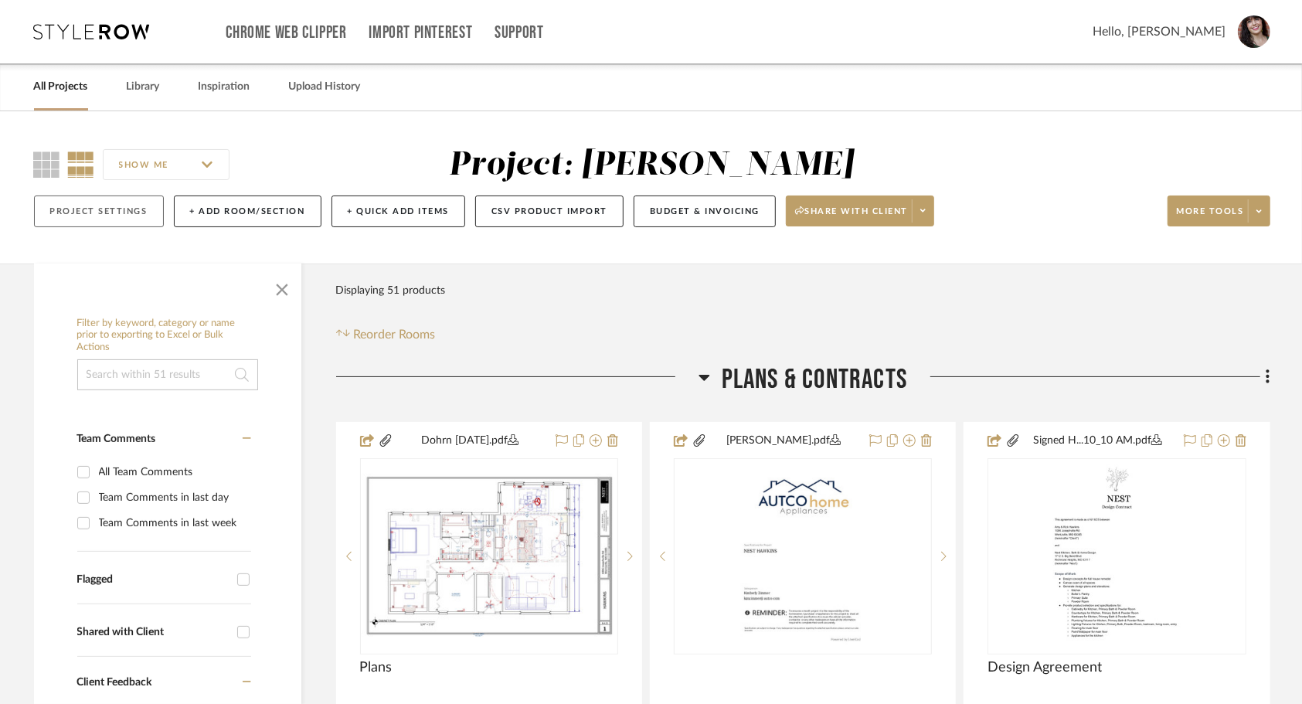
click at [159, 221] on button "Project Settings" at bounding box center [99, 211] width 130 height 32
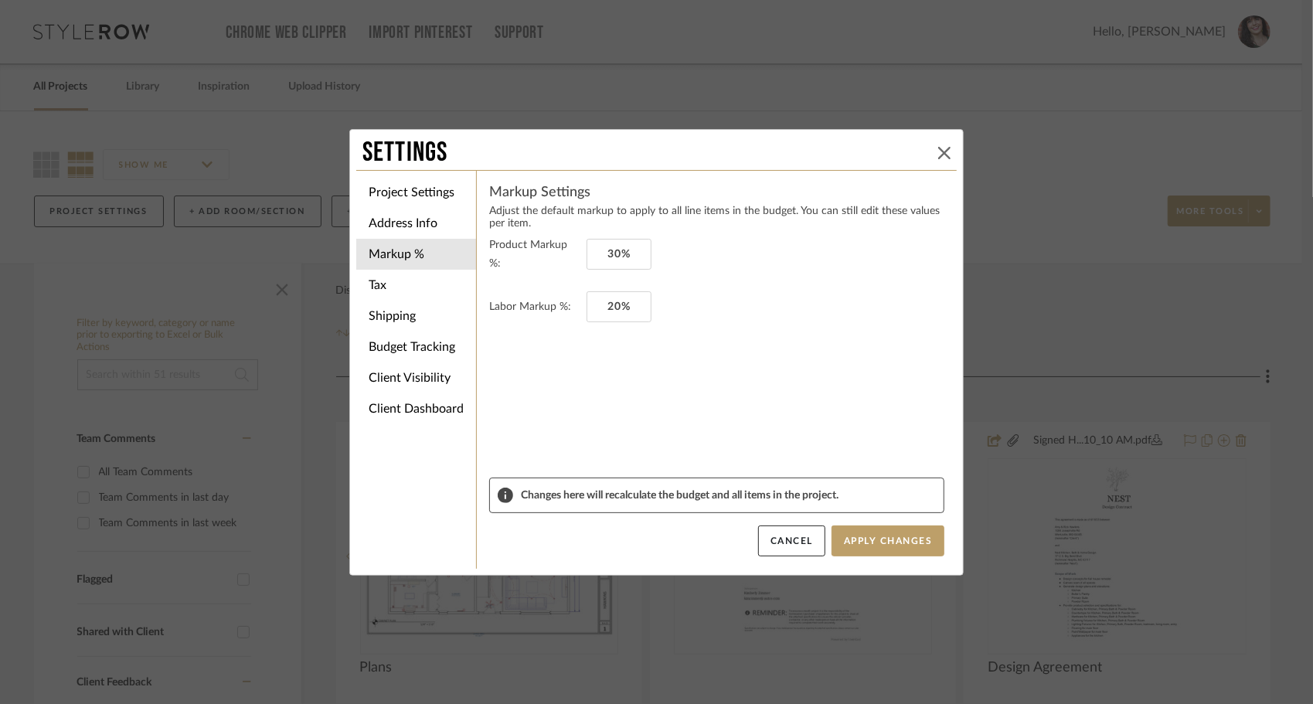
click at [941, 157] on icon at bounding box center [944, 153] width 12 height 12
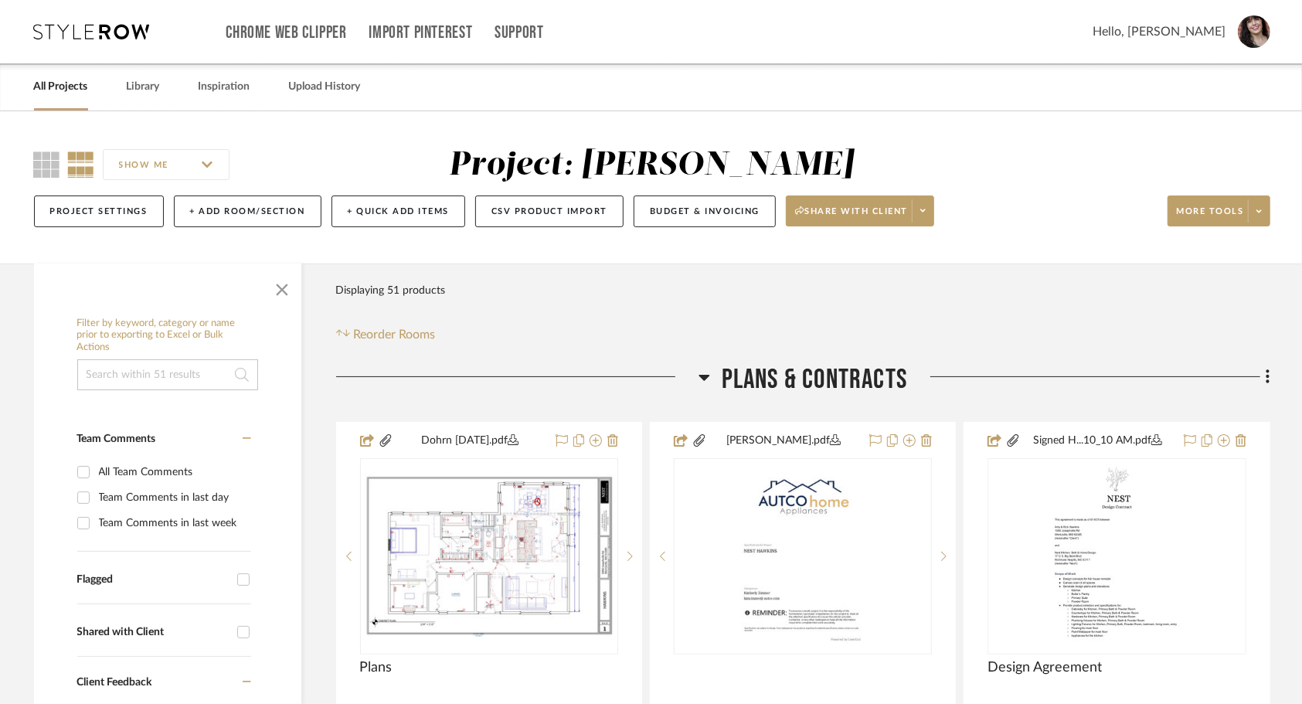
click at [201, 167] on input "SHOW ME" at bounding box center [166, 164] width 127 height 31
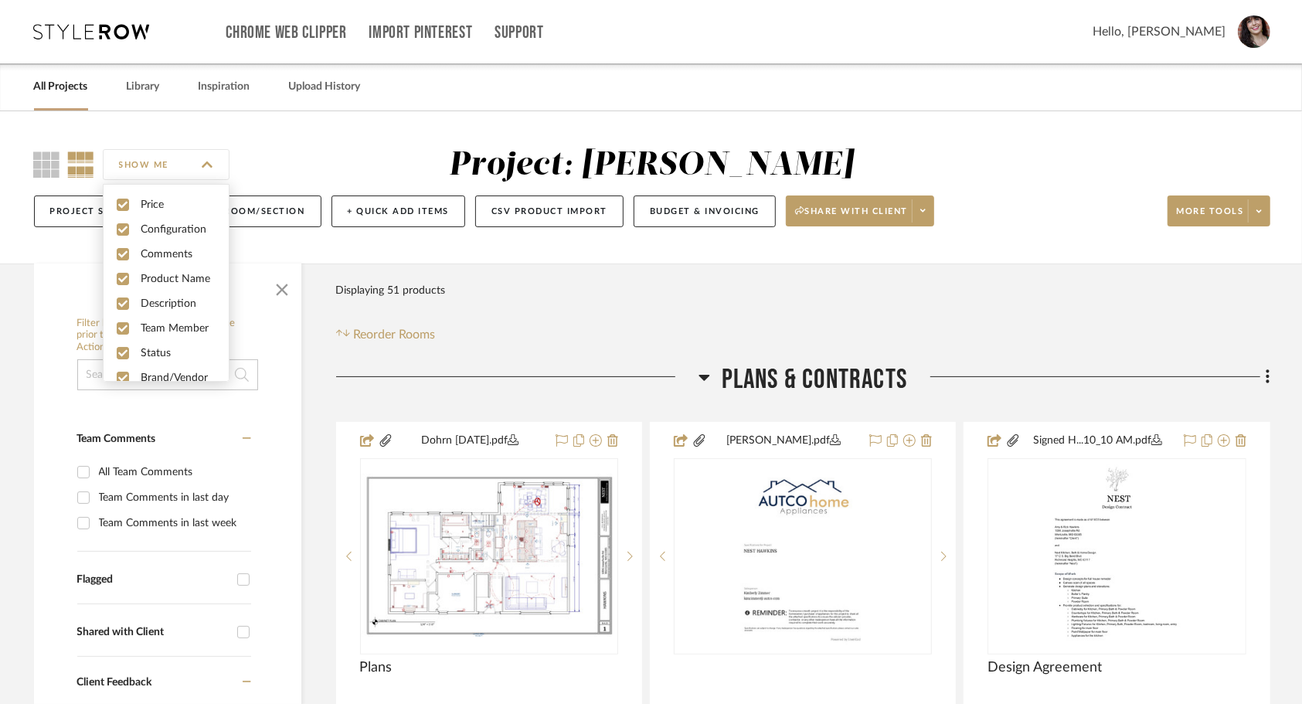
click at [201, 167] on input "SHOW ME" at bounding box center [166, 164] width 127 height 31
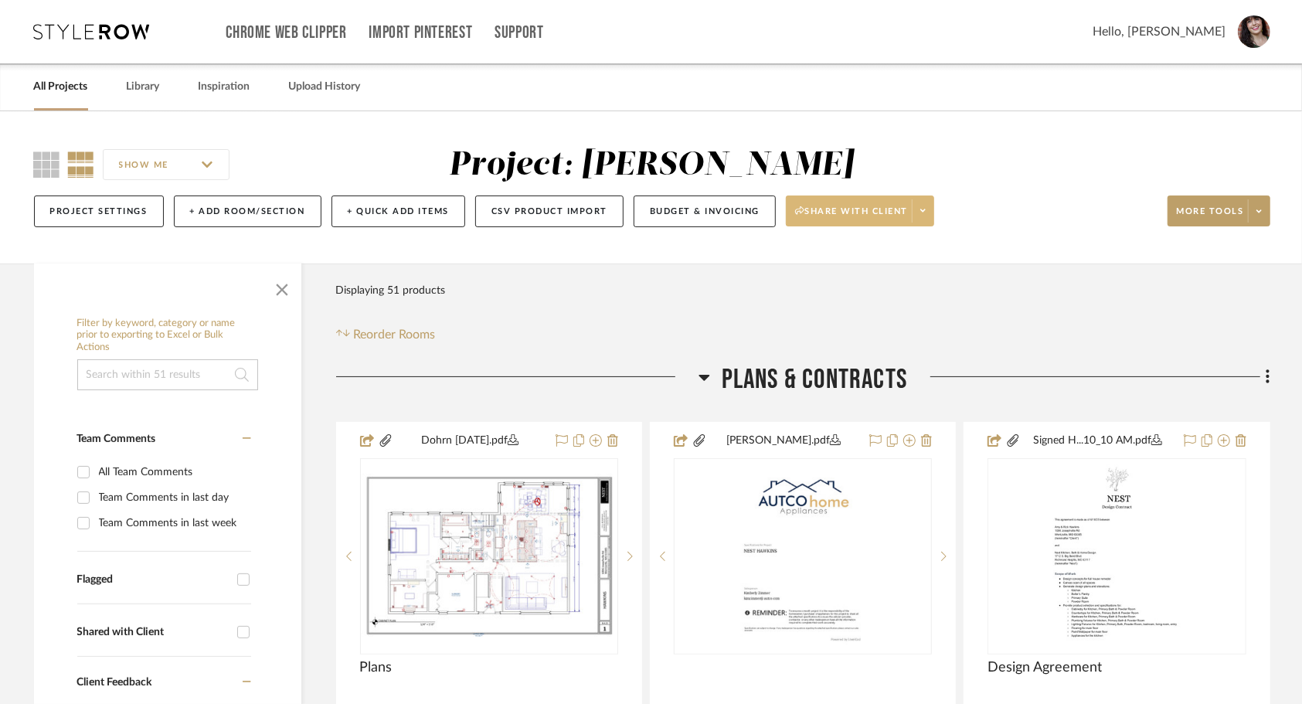
click at [916, 220] on span at bounding box center [923, 210] width 22 height 23
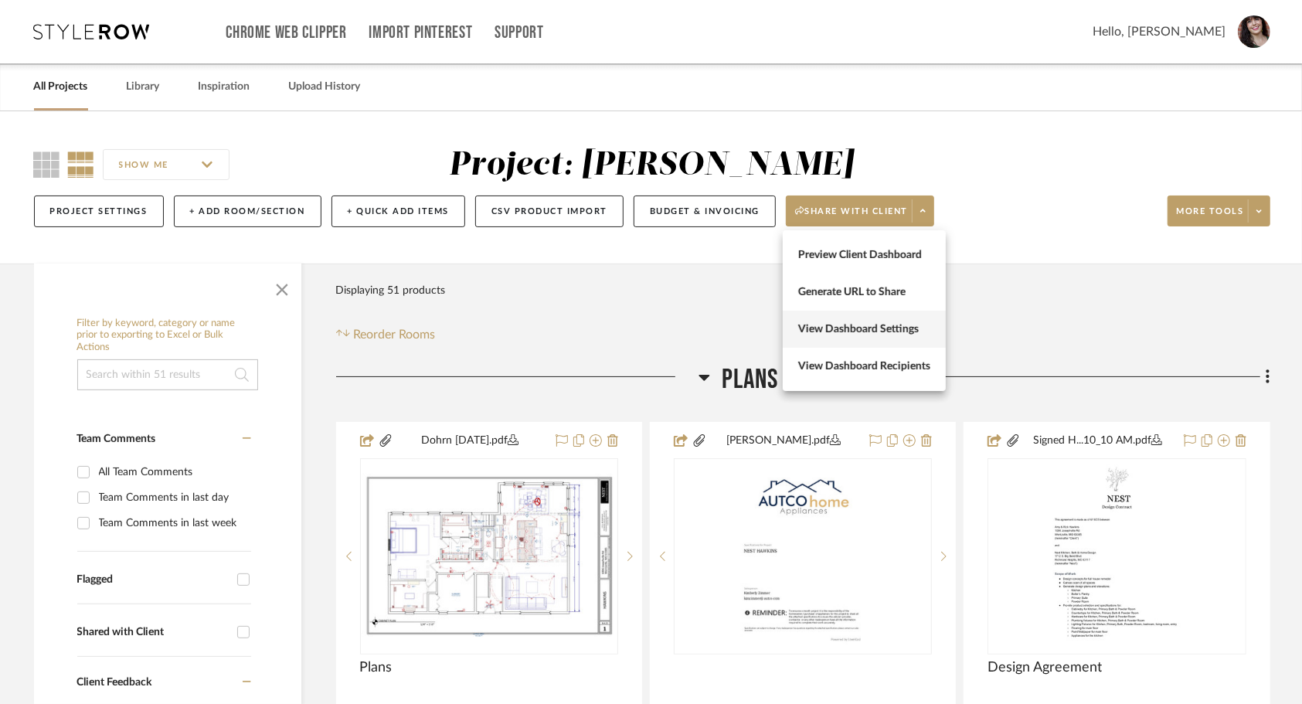
click at [871, 335] on span "View Dashboard Settings" at bounding box center [864, 329] width 132 height 13
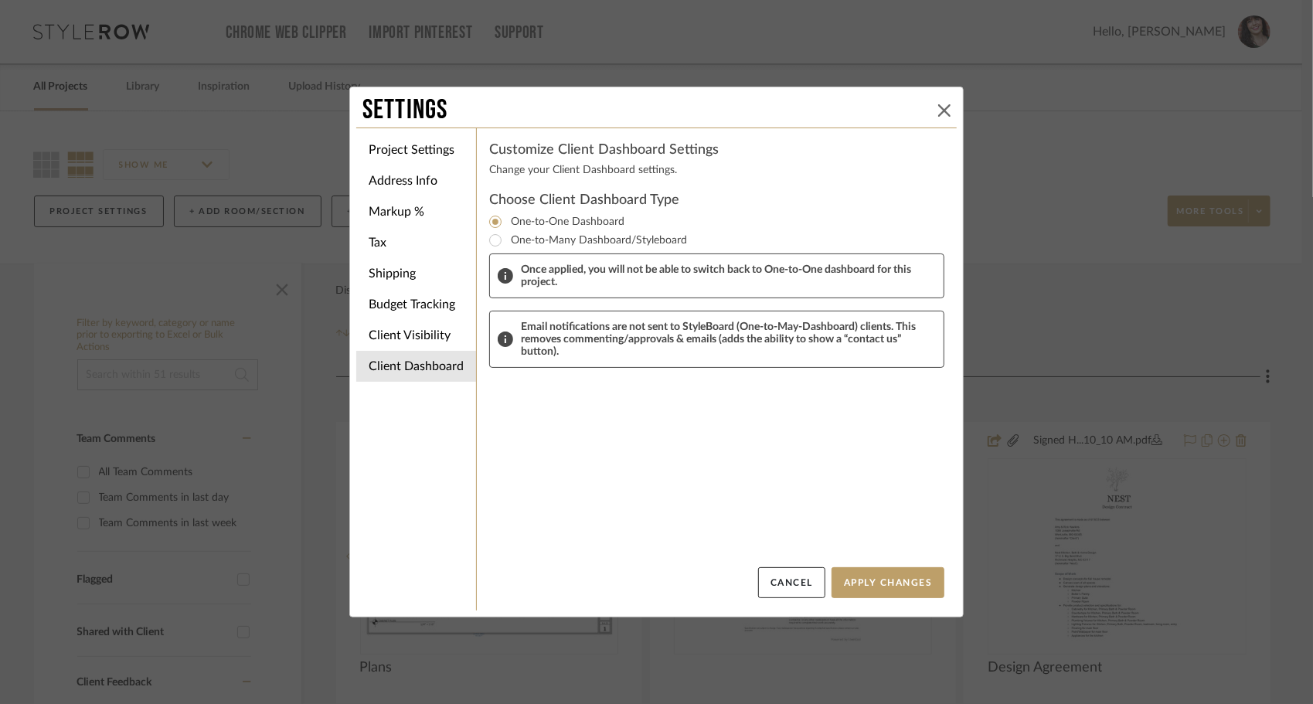
click at [941, 111] on icon at bounding box center [944, 110] width 12 height 12
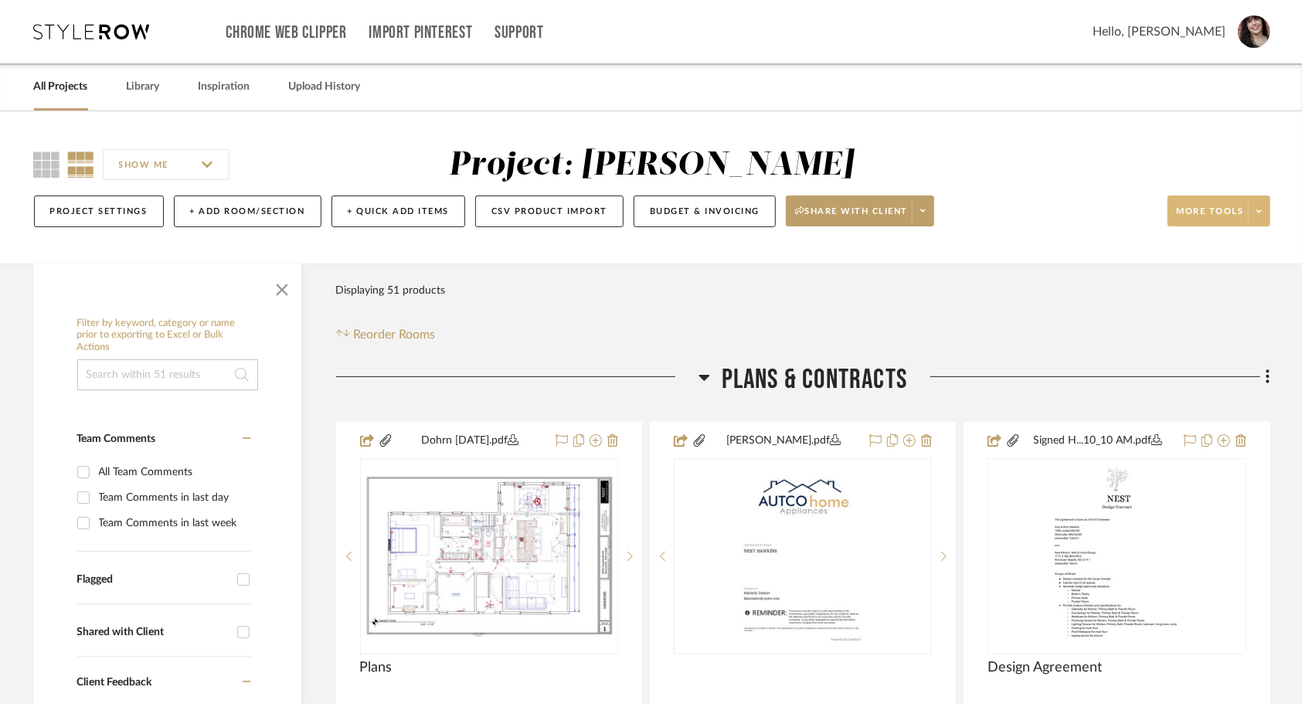
click at [1215, 214] on span "More tools" at bounding box center [1210, 217] width 67 height 23
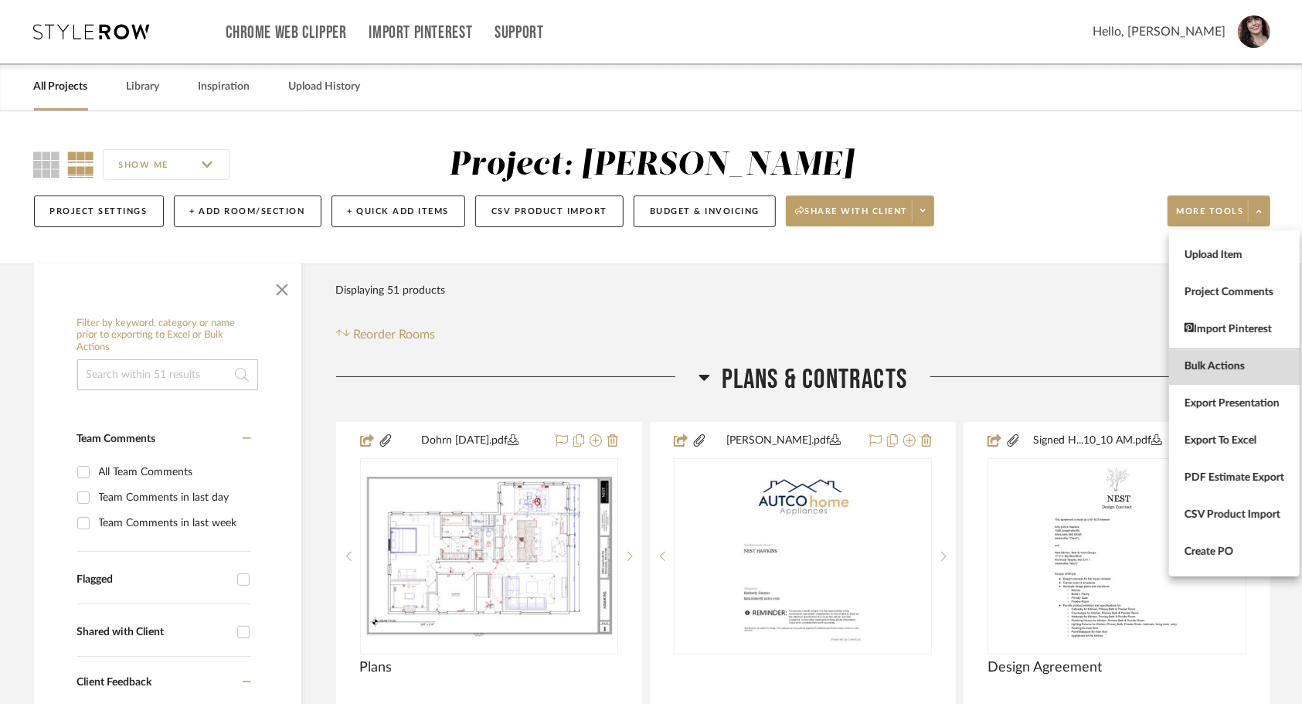
click at [1212, 370] on span "Bulk Actions" at bounding box center [1235, 366] width 100 height 13
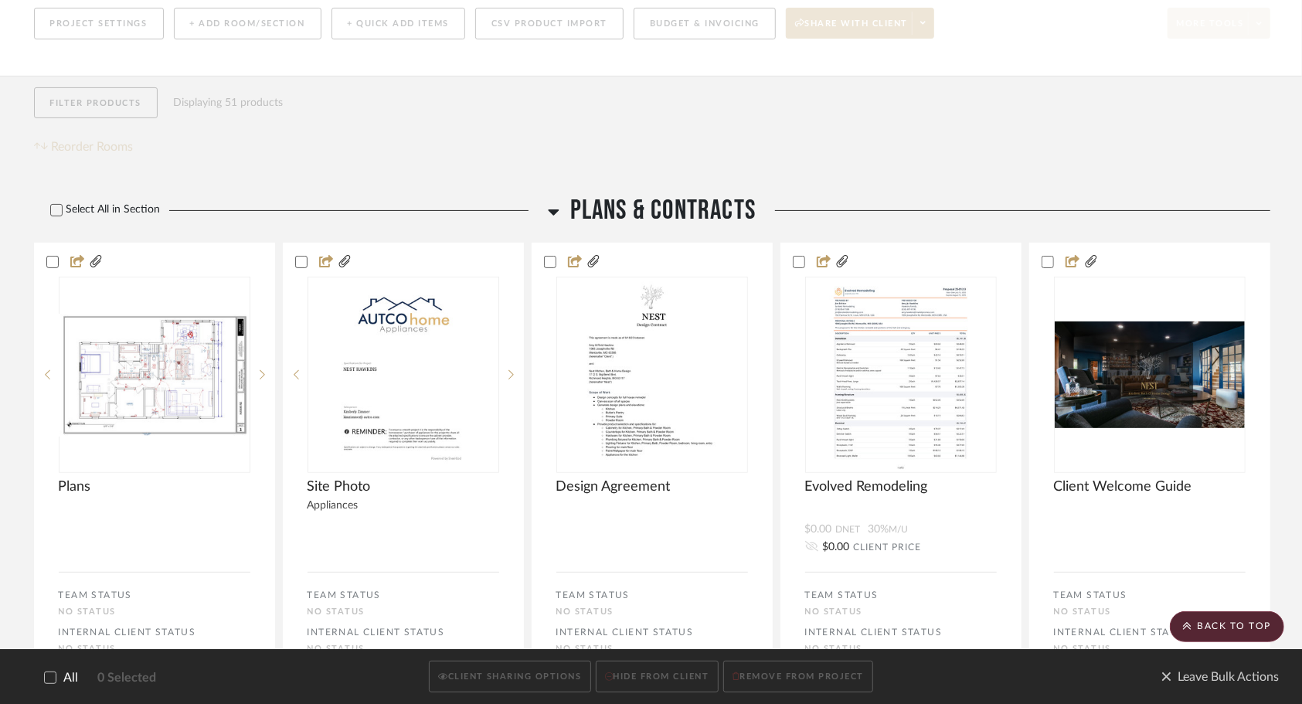
scroll to position [122, 0]
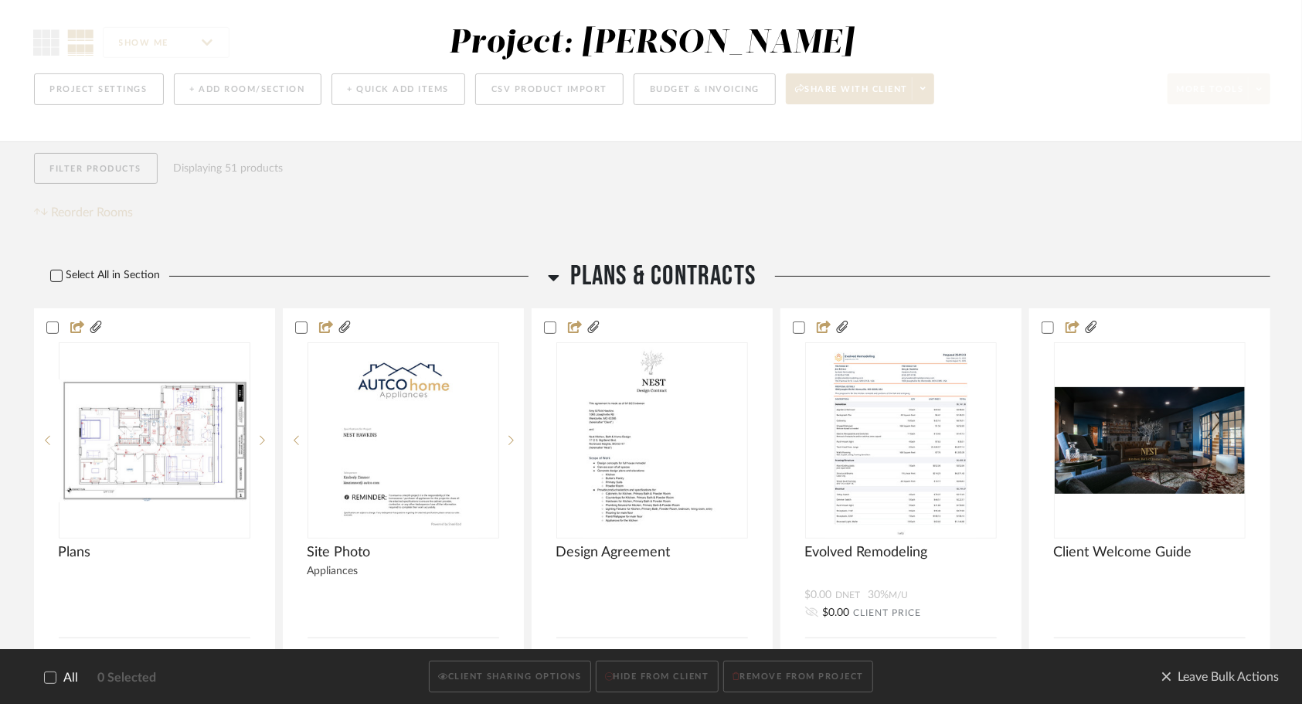
click at [62, 277] on div at bounding box center [56, 276] width 12 height 12
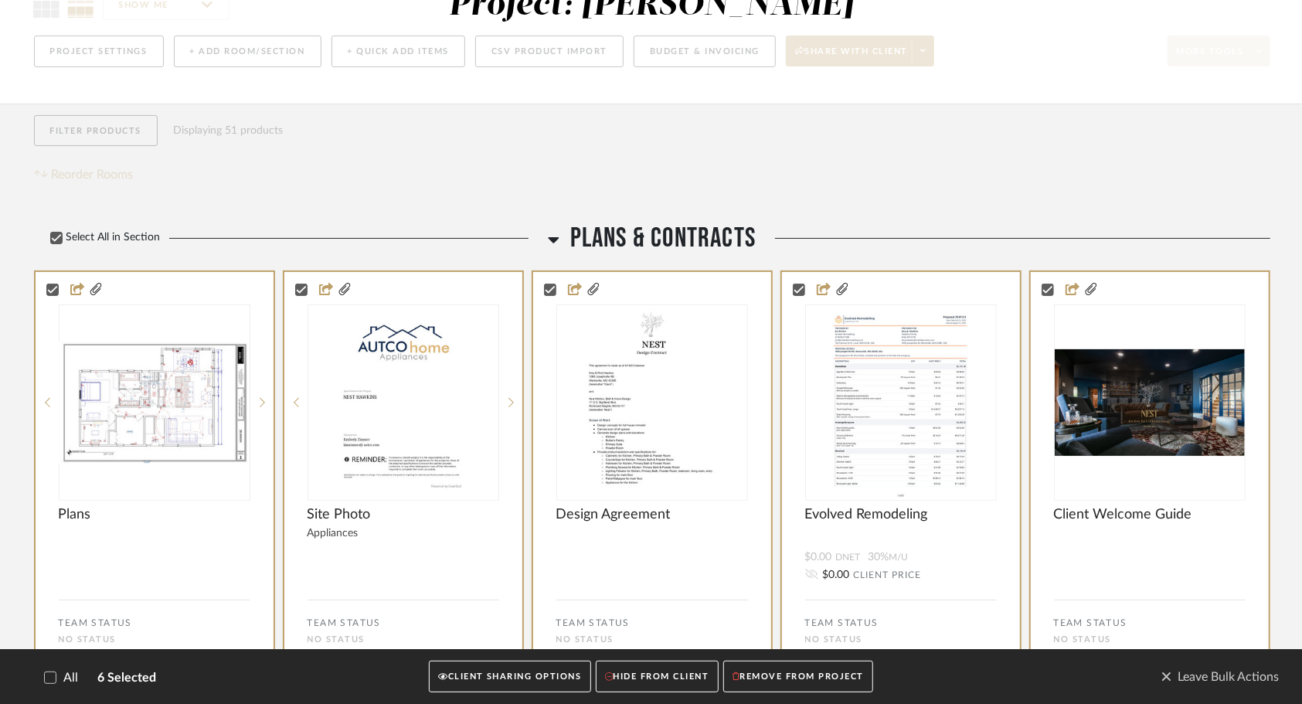
scroll to position [159, 0]
click at [651, 686] on button "HIDE FROM CLIENT" at bounding box center [657, 677] width 123 height 32
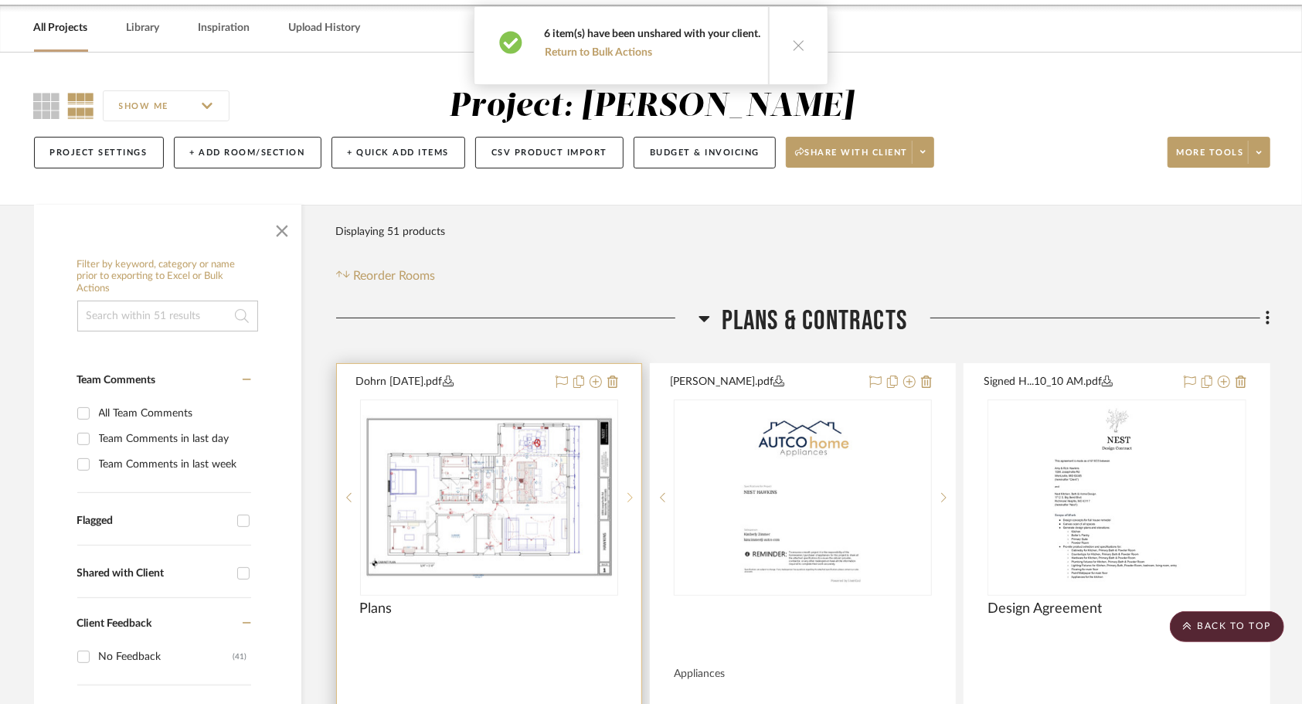
scroll to position [0, 0]
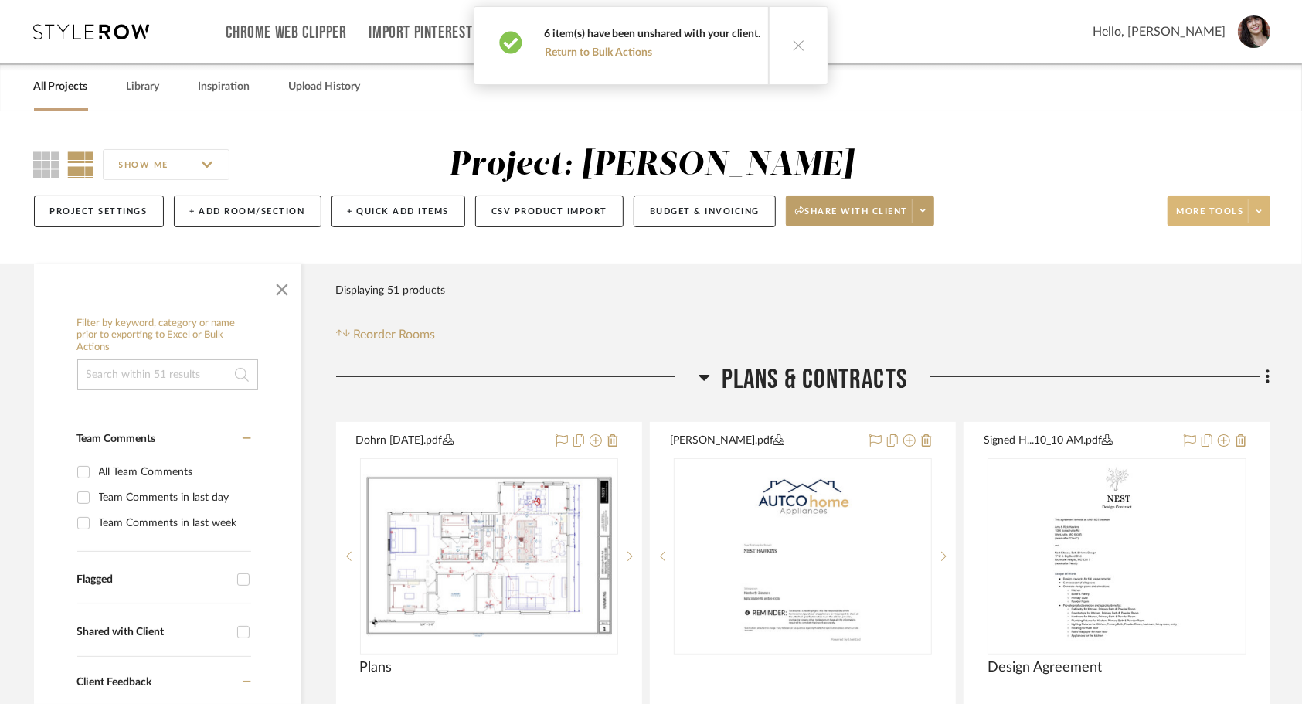
click at [1227, 221] on span "More tools" at bounding box center [1210, 217] width 67 height 23
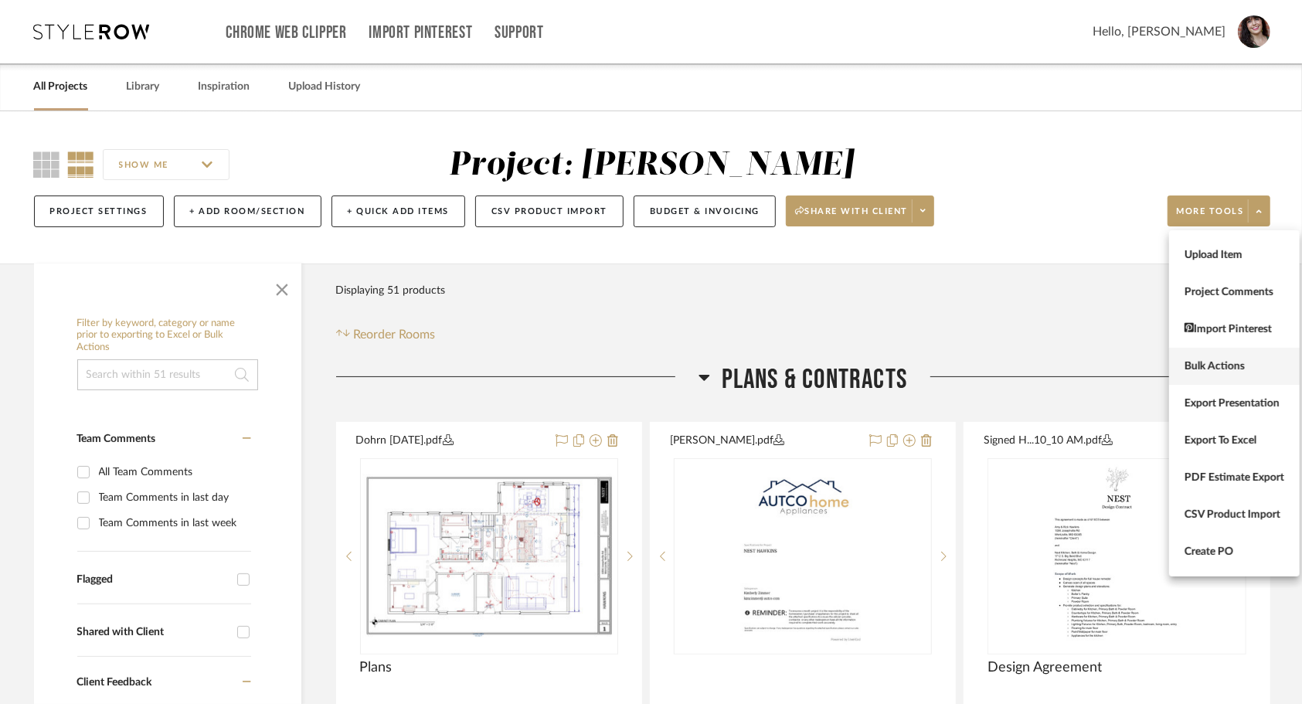
click at [1219, 371] on span "Bulk Actions" at bounding box center [1235, 366] width 100 height 13
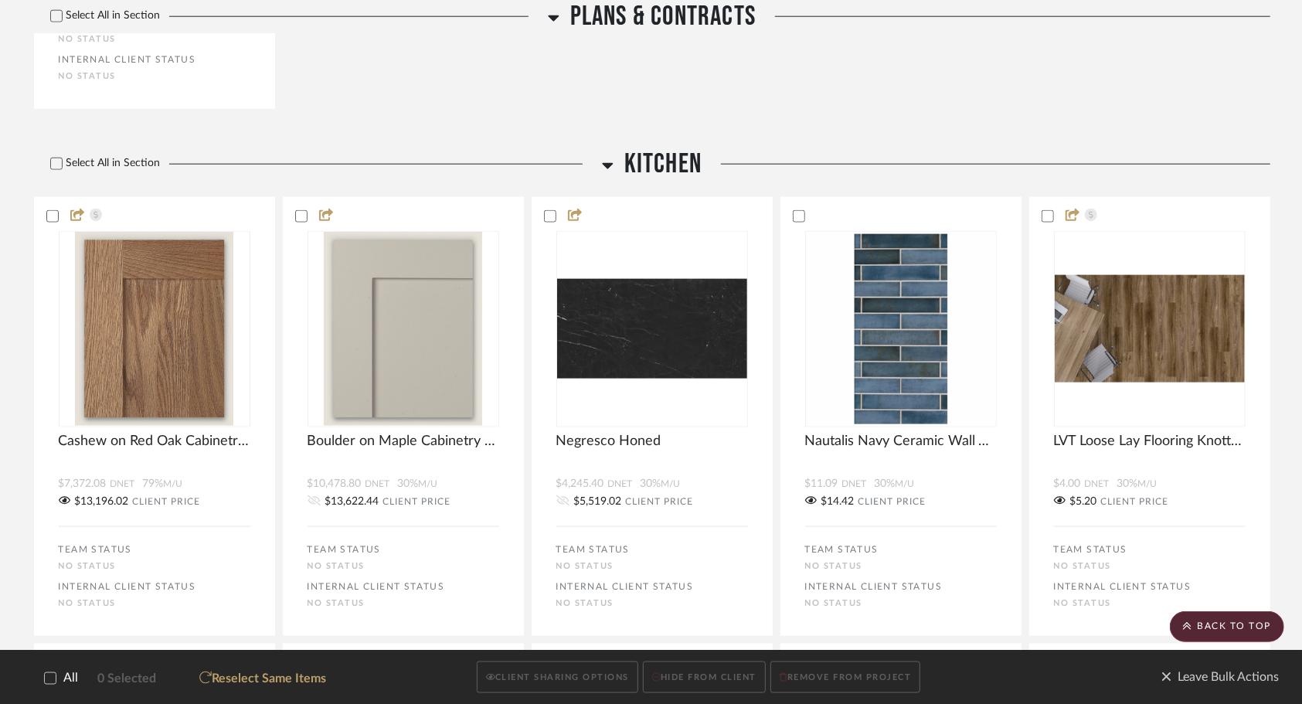
scroll to position [1214, 0]
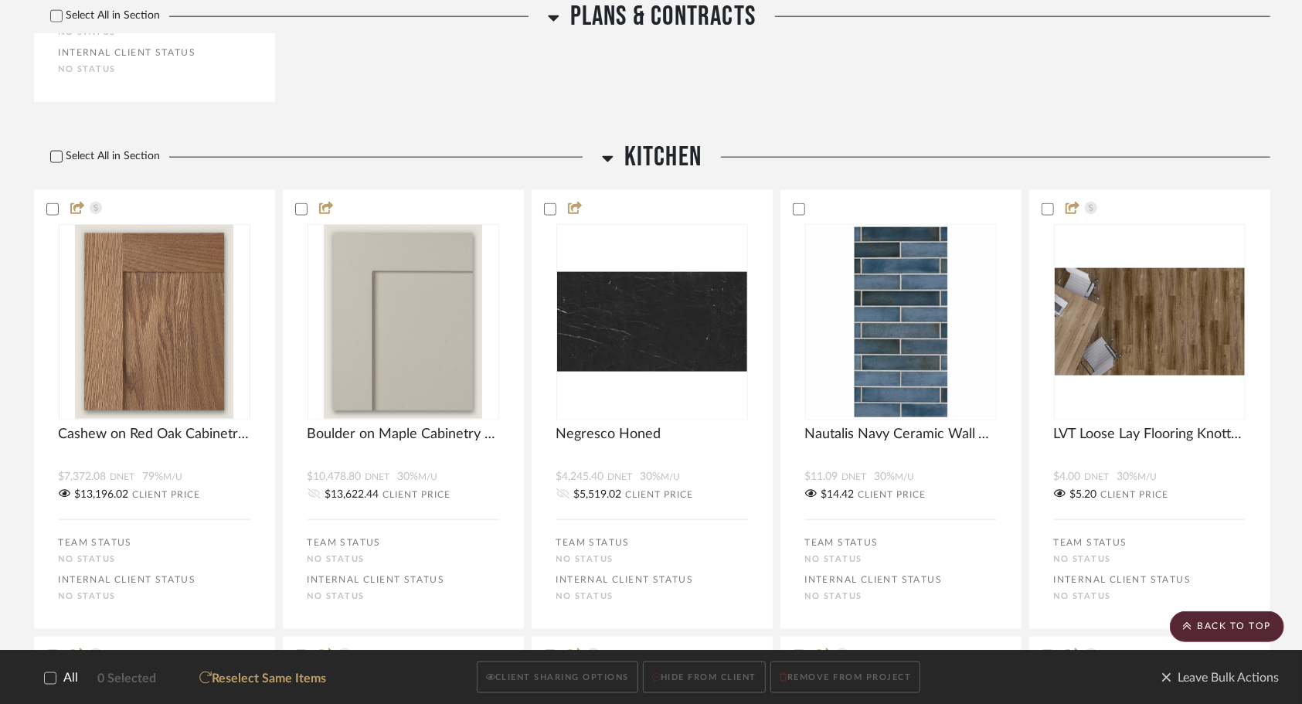
click at [59, 158] on icon at bounding box center [56, 156] width 11 height 11
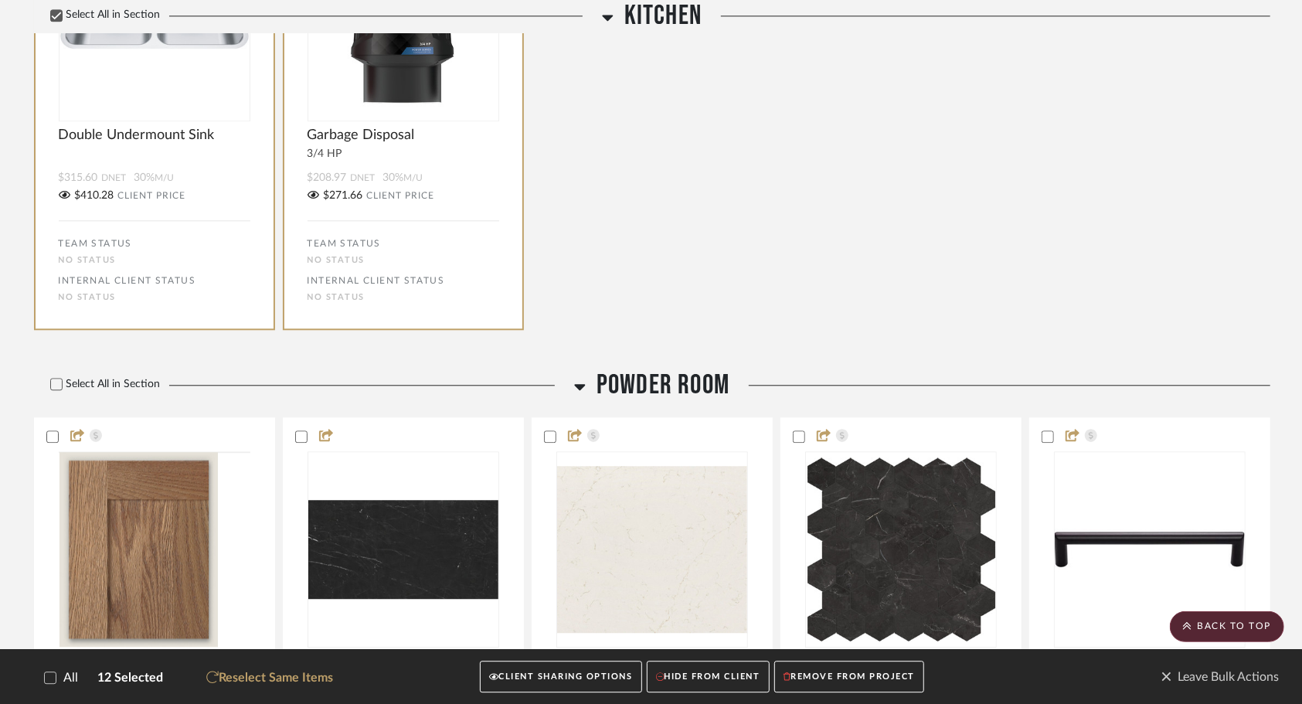
scroll to position [2406, 0]
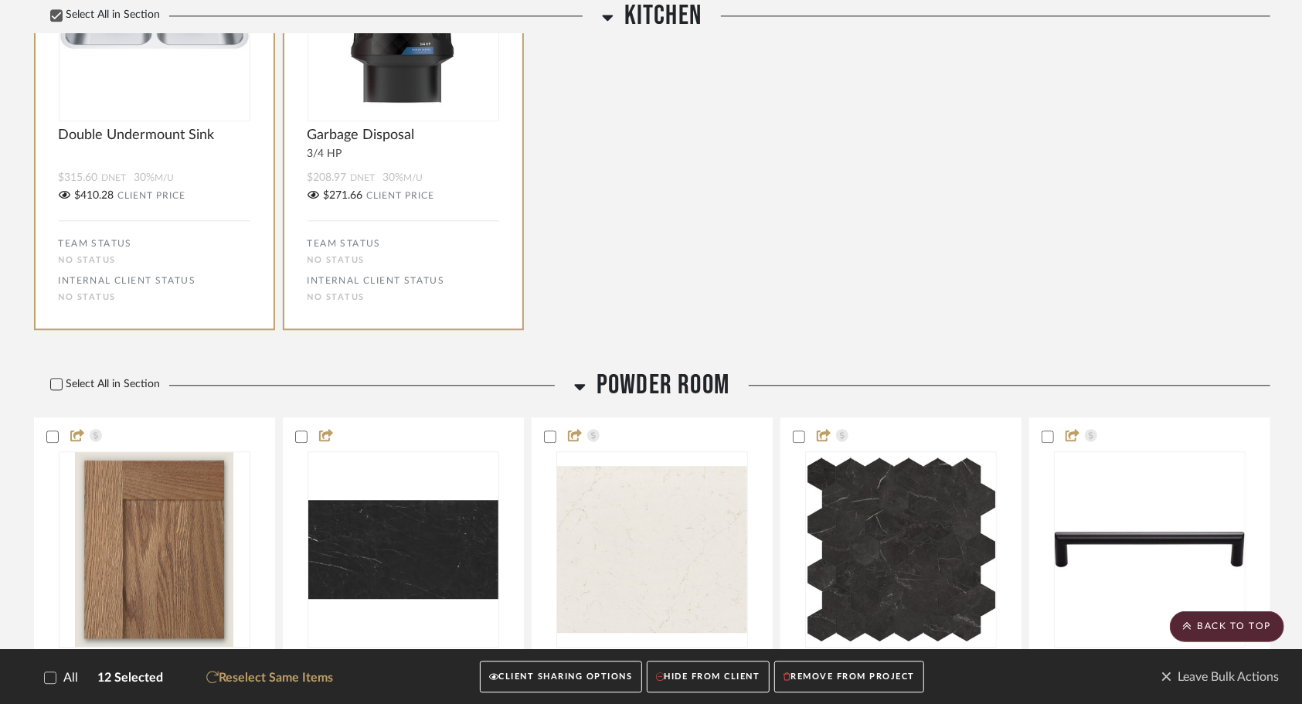
click at [51, 385] on icon at bounding box center [56, 384] width 10 height 8
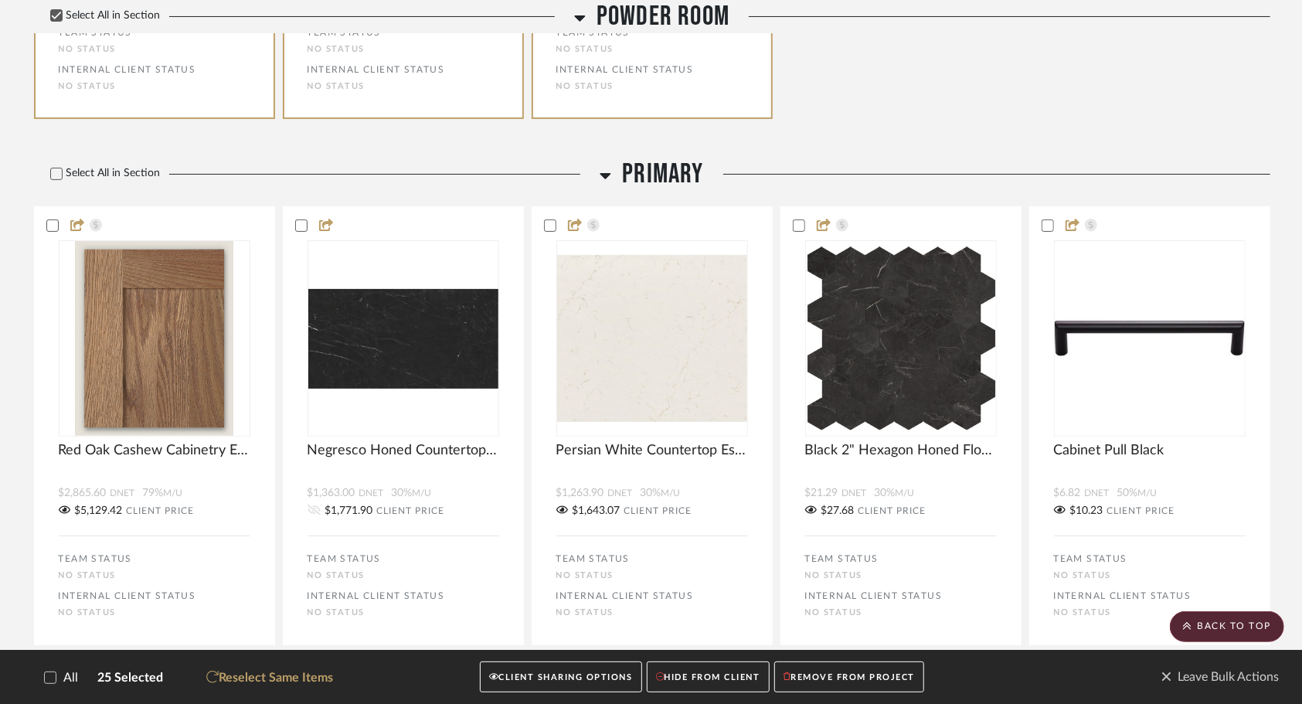
scroll to position [4037, 0]
click at [51, 173] on icon at bounding box center [56, 173] width 11 height 11
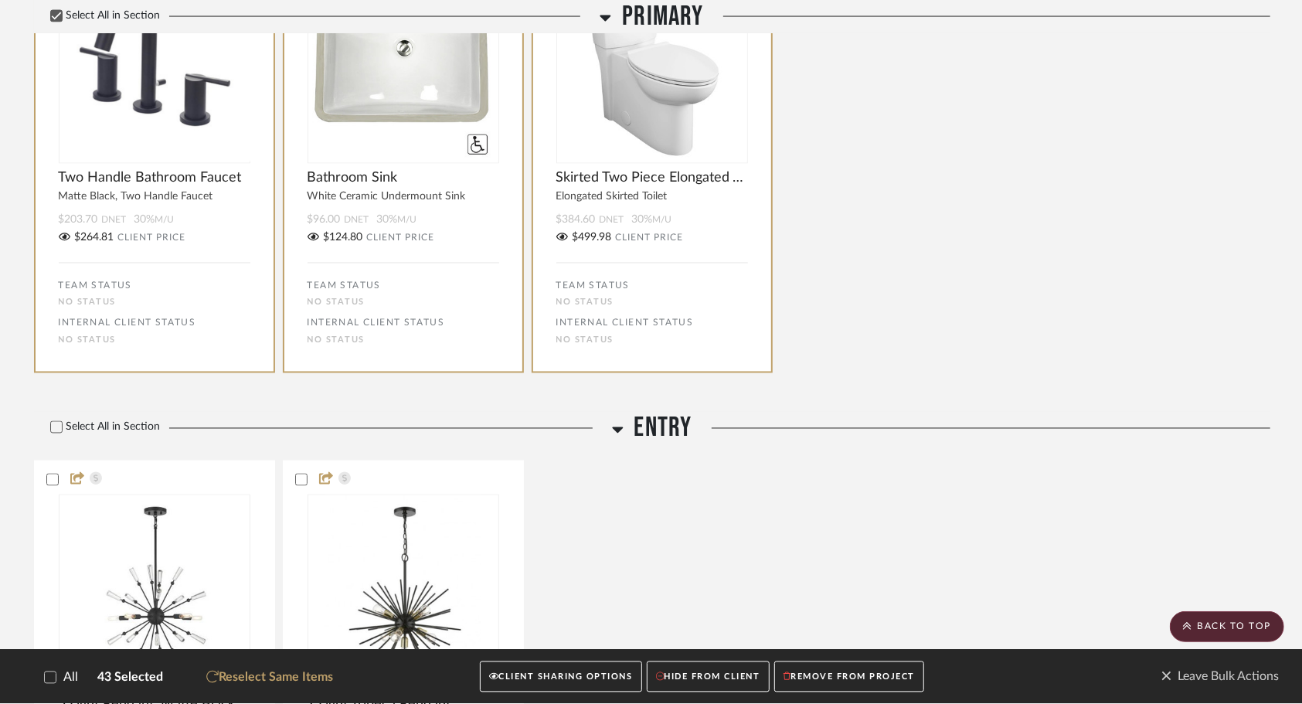
scroll to position [5954, 0]
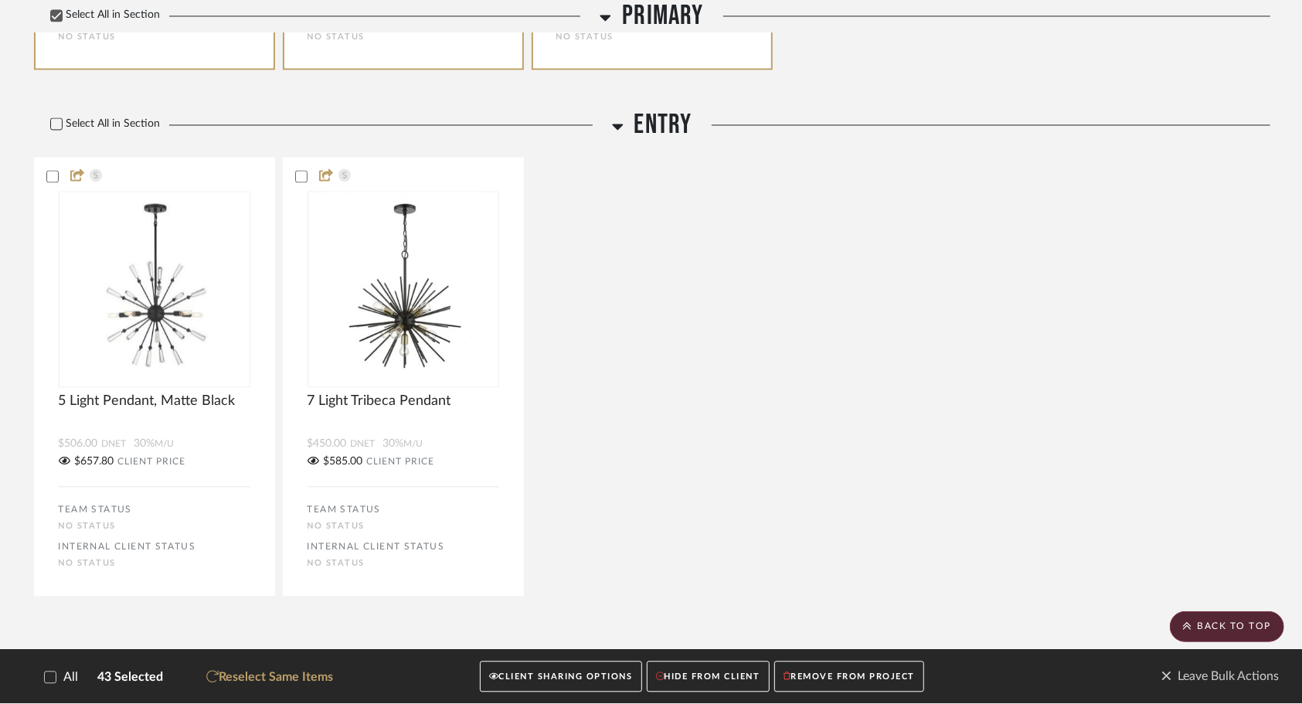
click at [56, 118] on icon at bounding box center [56, 123] width 11 height 11
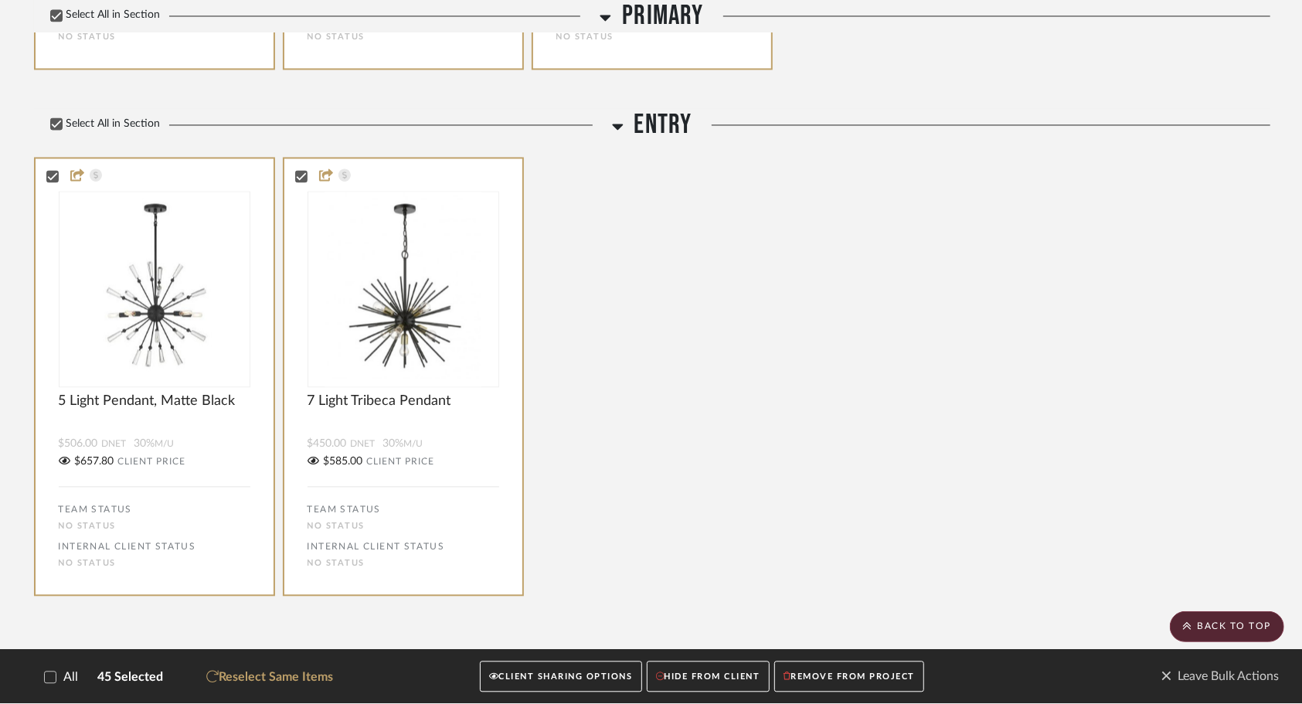
click at [733, 678] on button "HIDE FROM CLIENT" at bounding box center [708, 677] width 123 height 32
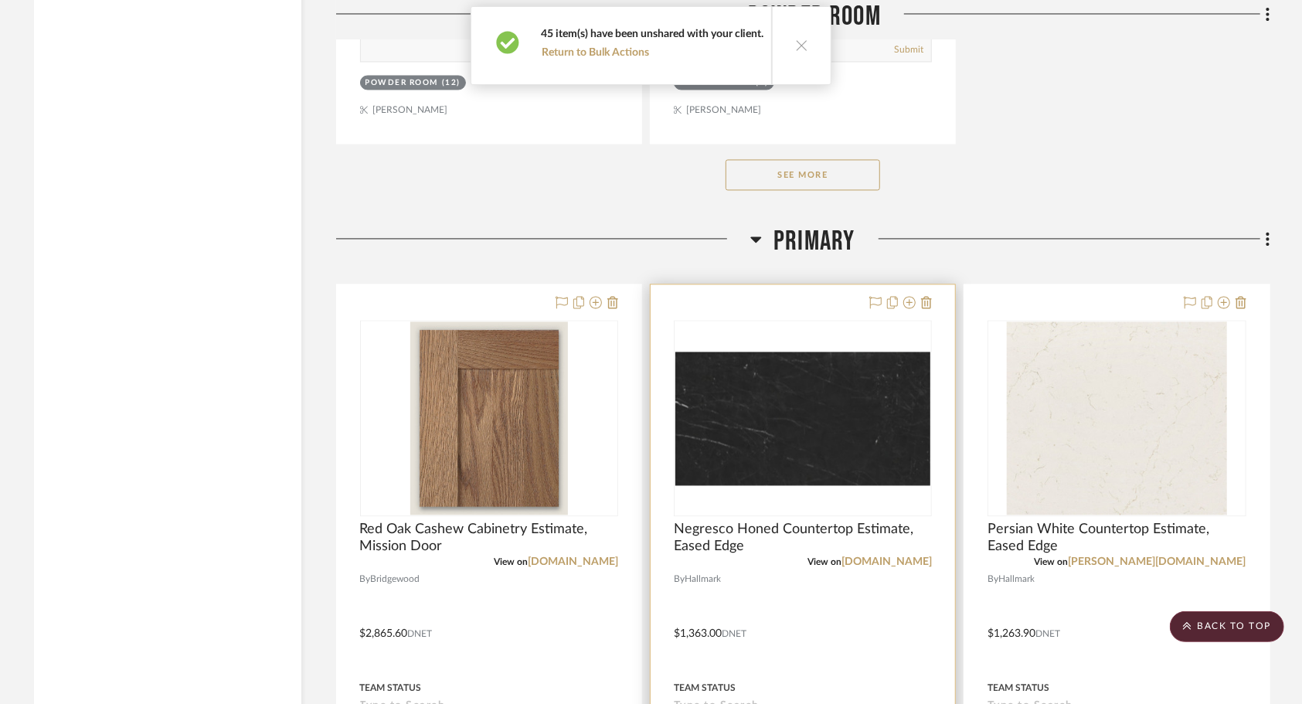
click at [793, 625] on div at bounding box center [803, 622] width 304 height 676
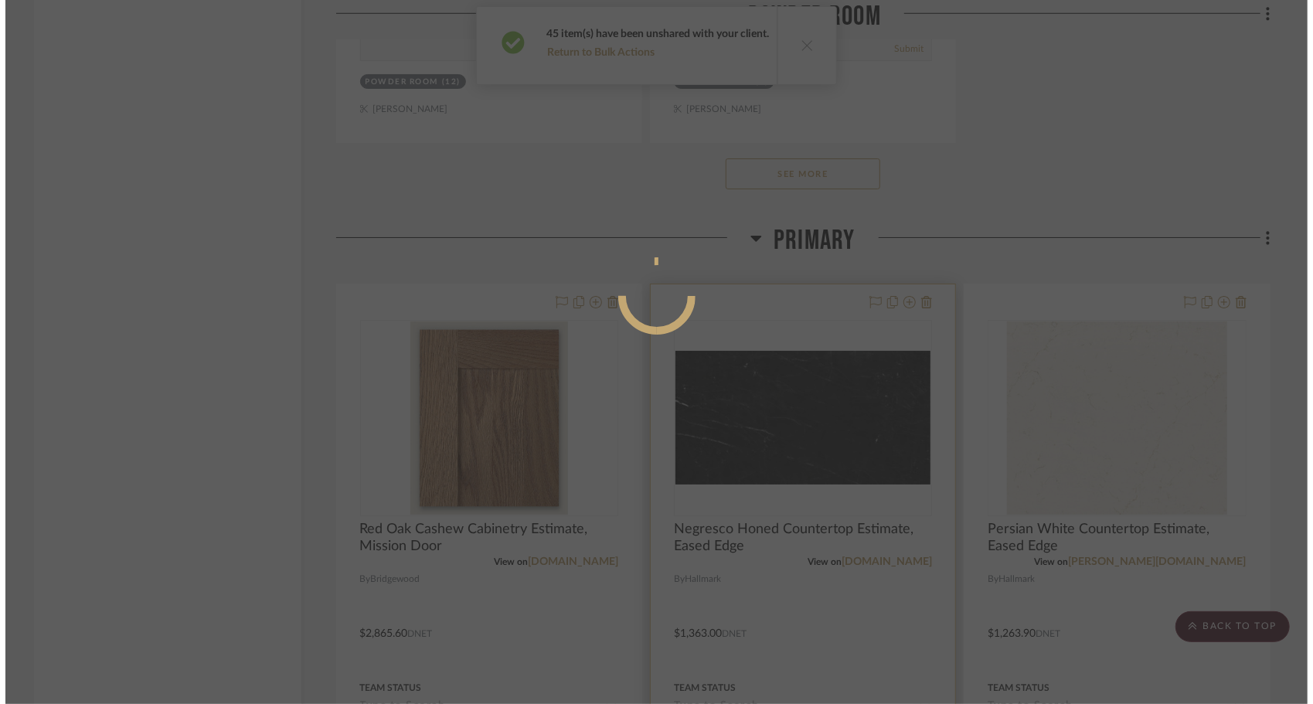
scroll to position [0, 0]
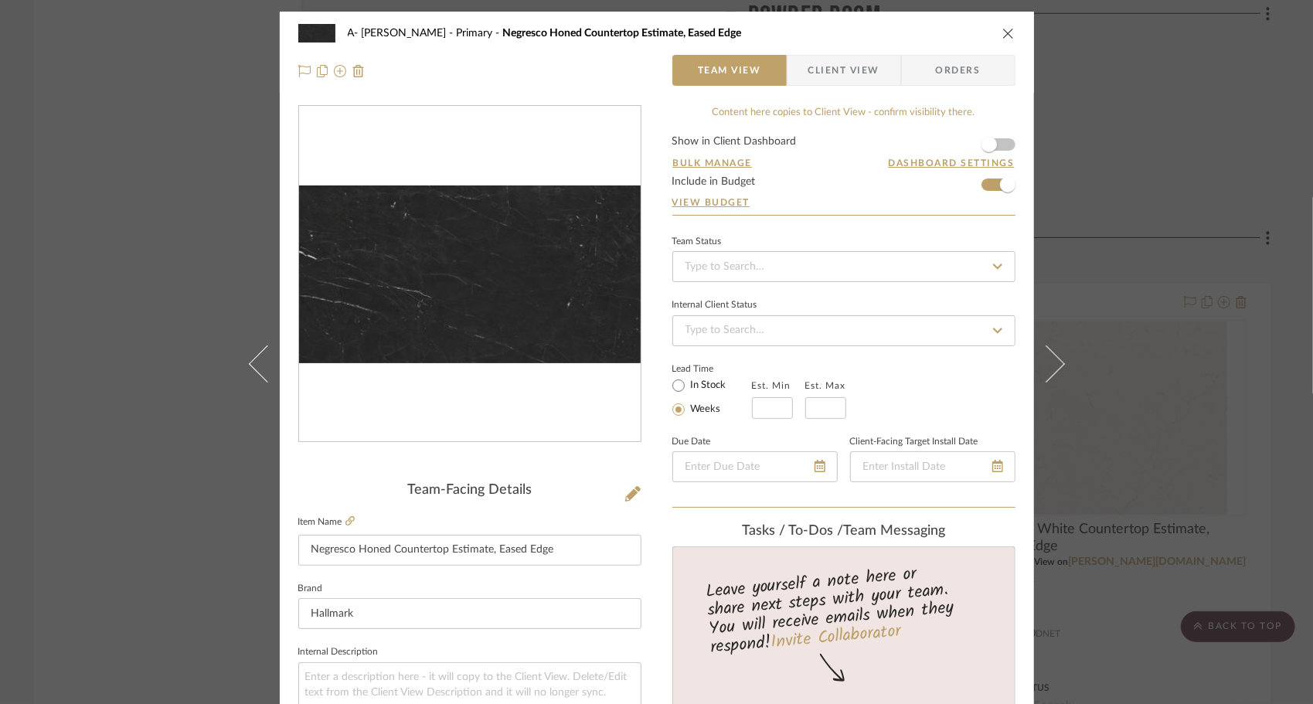
click at [1004, 36] on icon "close" at bounding box center [1008, 33] width 12 height 12
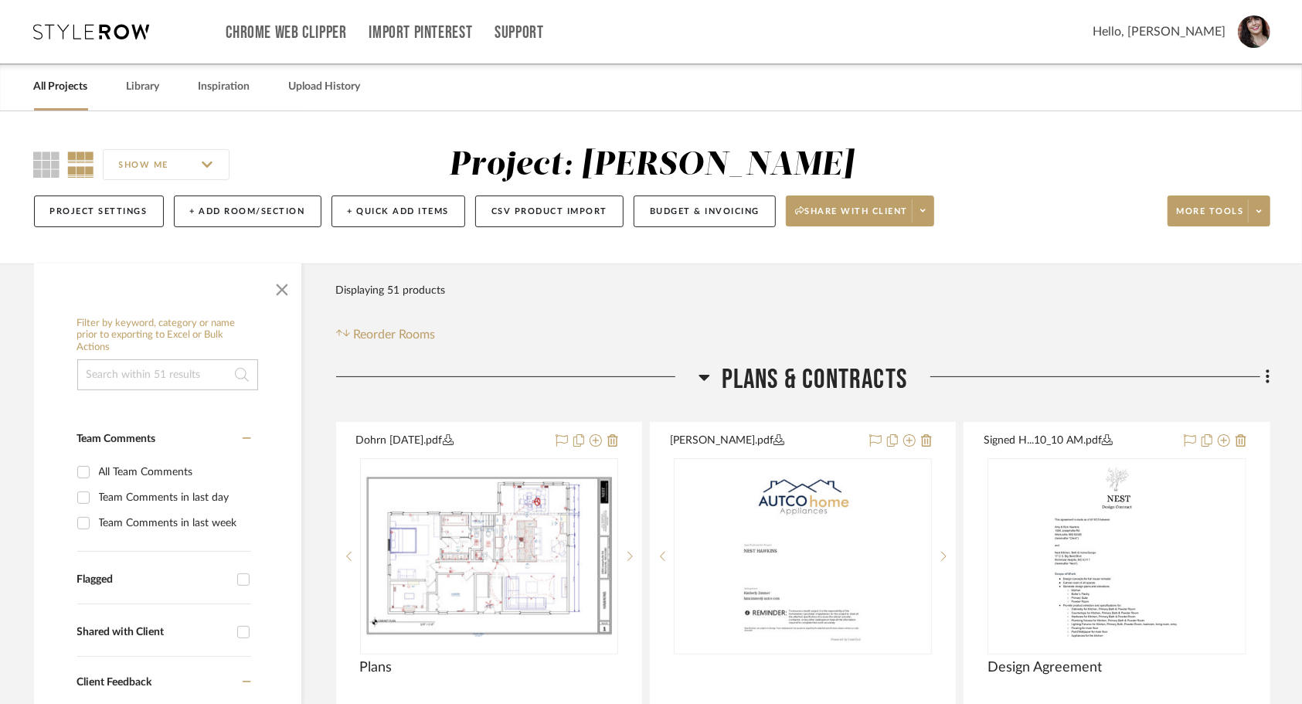
click at [74, 87] on link "All Projects" at bounding box center [61, 86] width 54 height 21
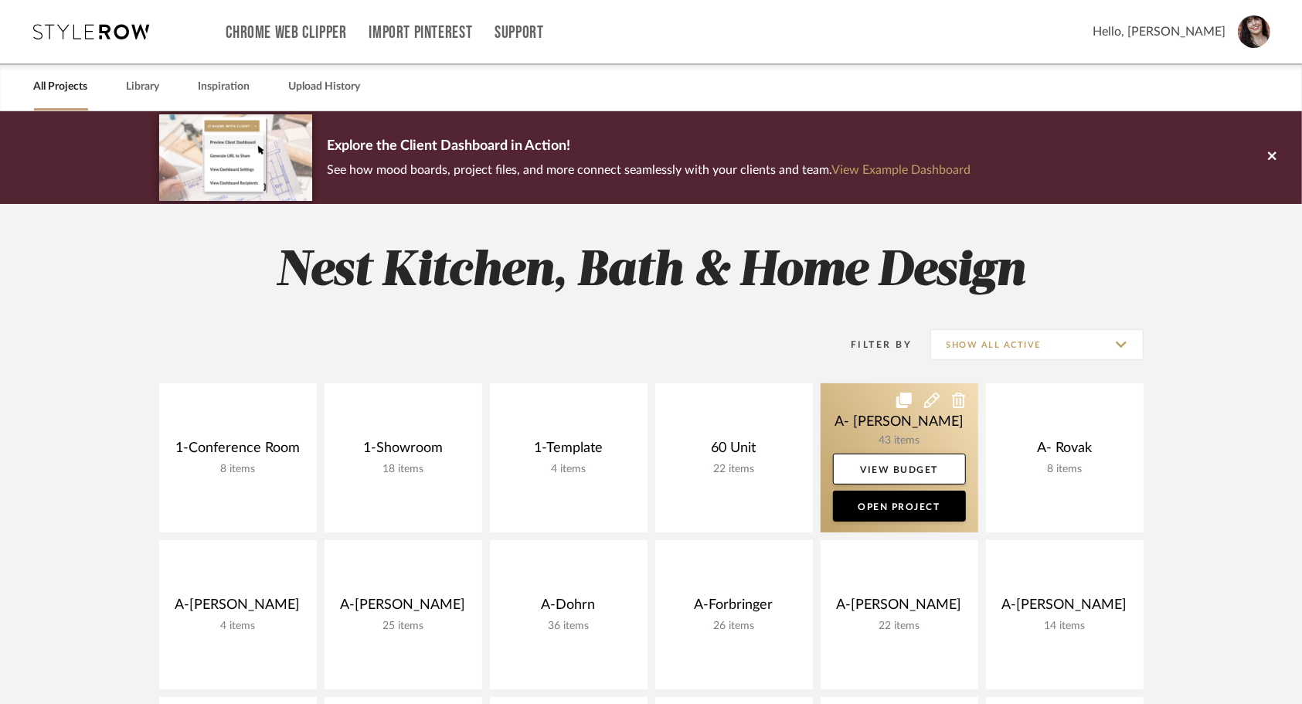
click at [845, 415] on link at bounding box center [900, 457] width 158 height 149
click at [932, 397] on icon at bounding box center [931, 400] width 15 height 15
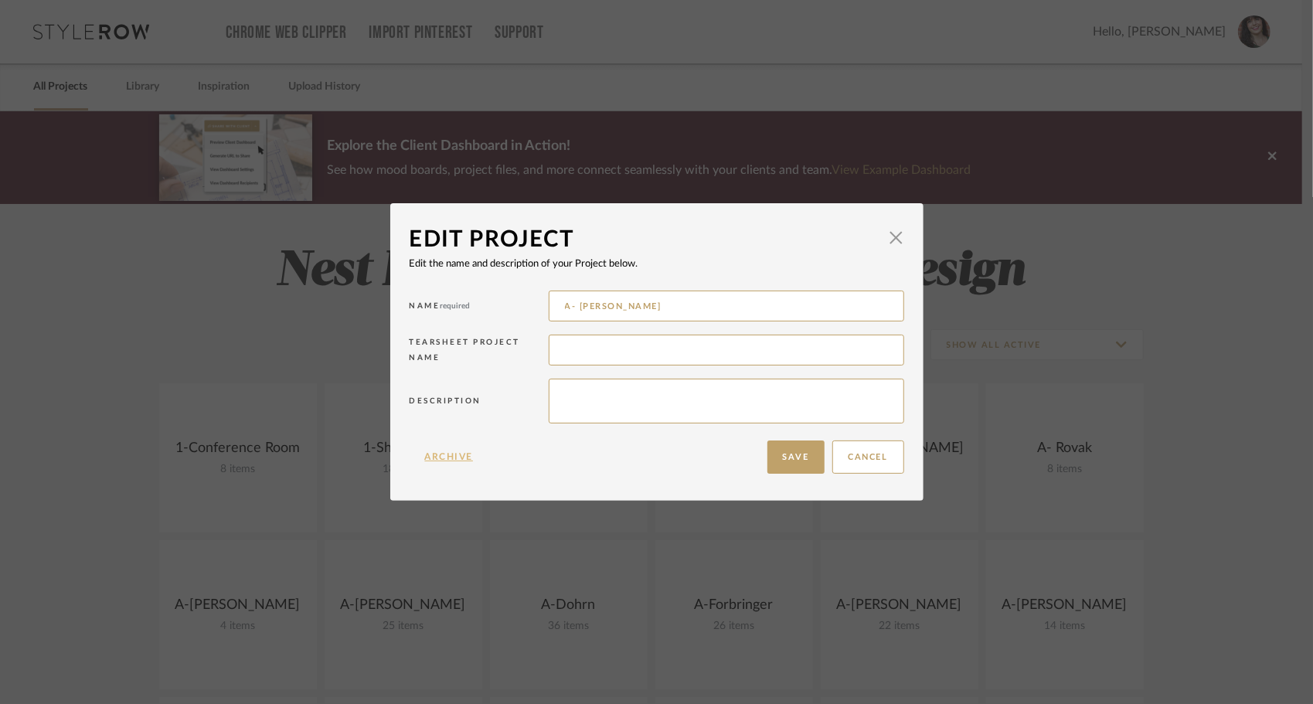
click at [439, 458] on button "Archive" at bounding box center [450, 456] width 80 height 33
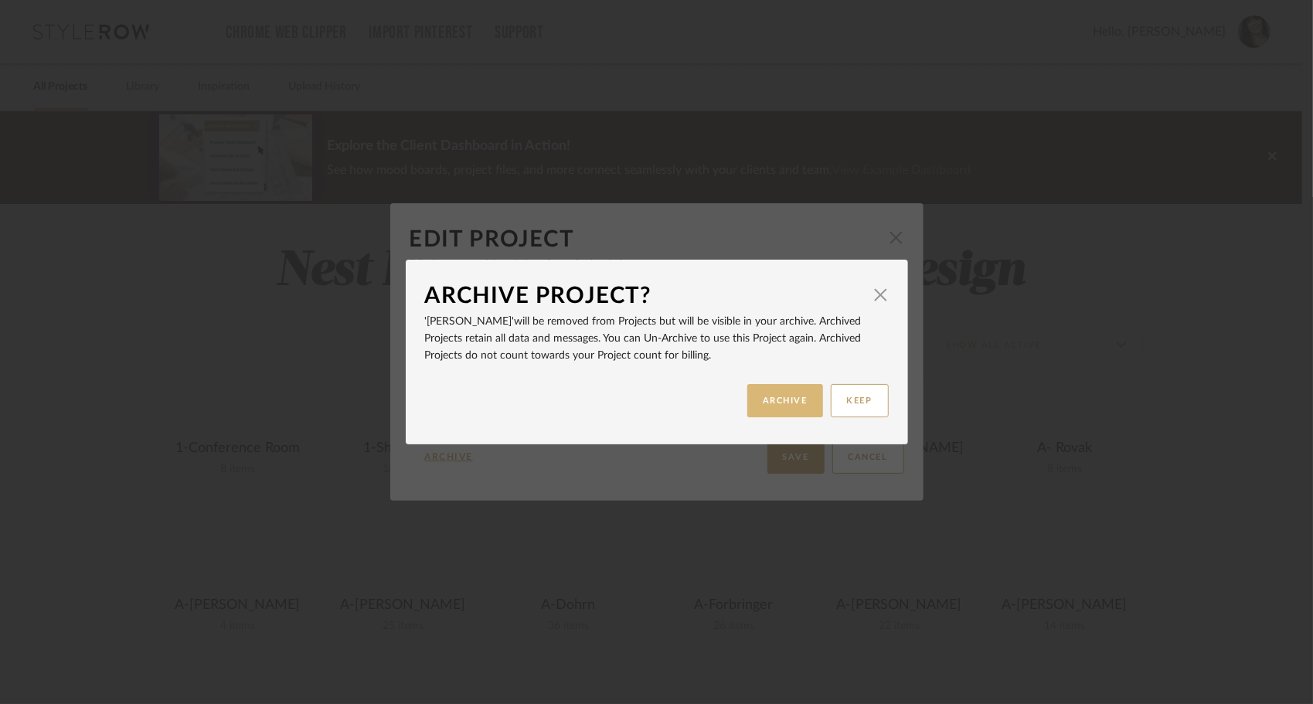
click at [787, 406] on button "ARCHIVE" at bounding box center [785, 400] width 76 height 33
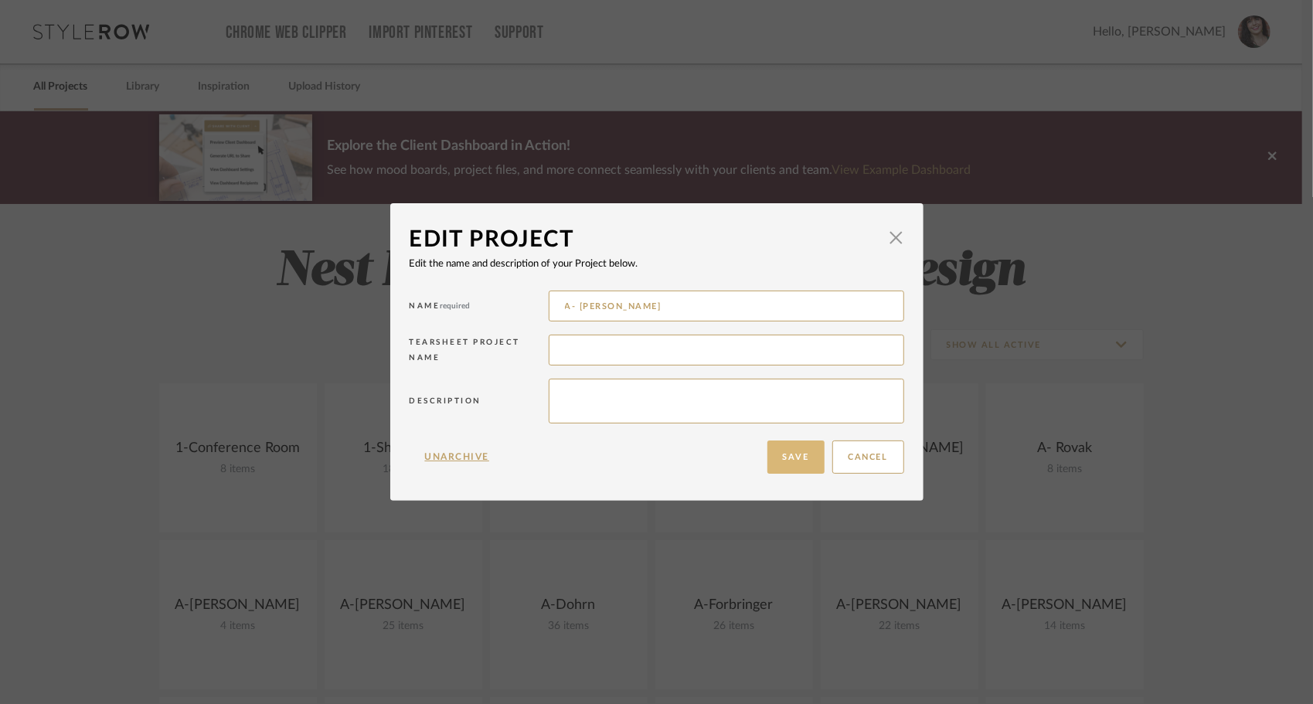
click at [794, 460] on button "Save" at bounding box center [795, 456] width 57 height 33
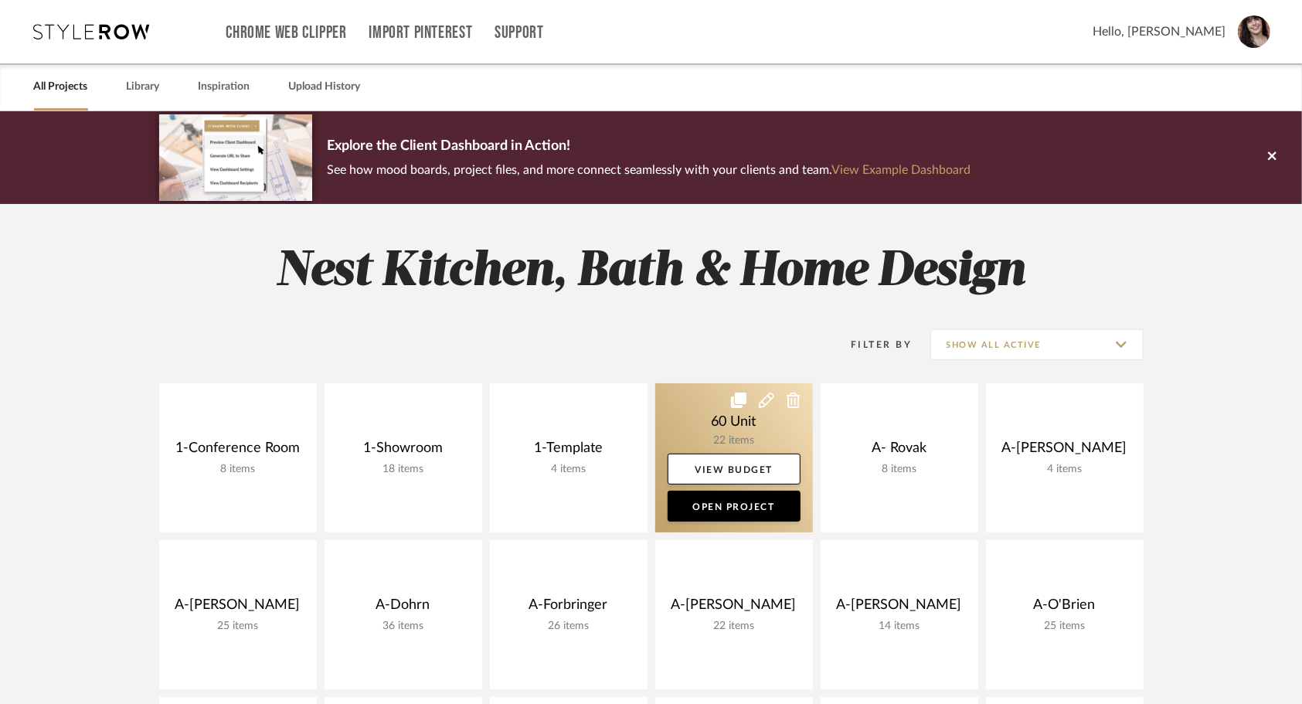
click at [760, 402] on icon at bounding box center [766, 400] width 15 height 15
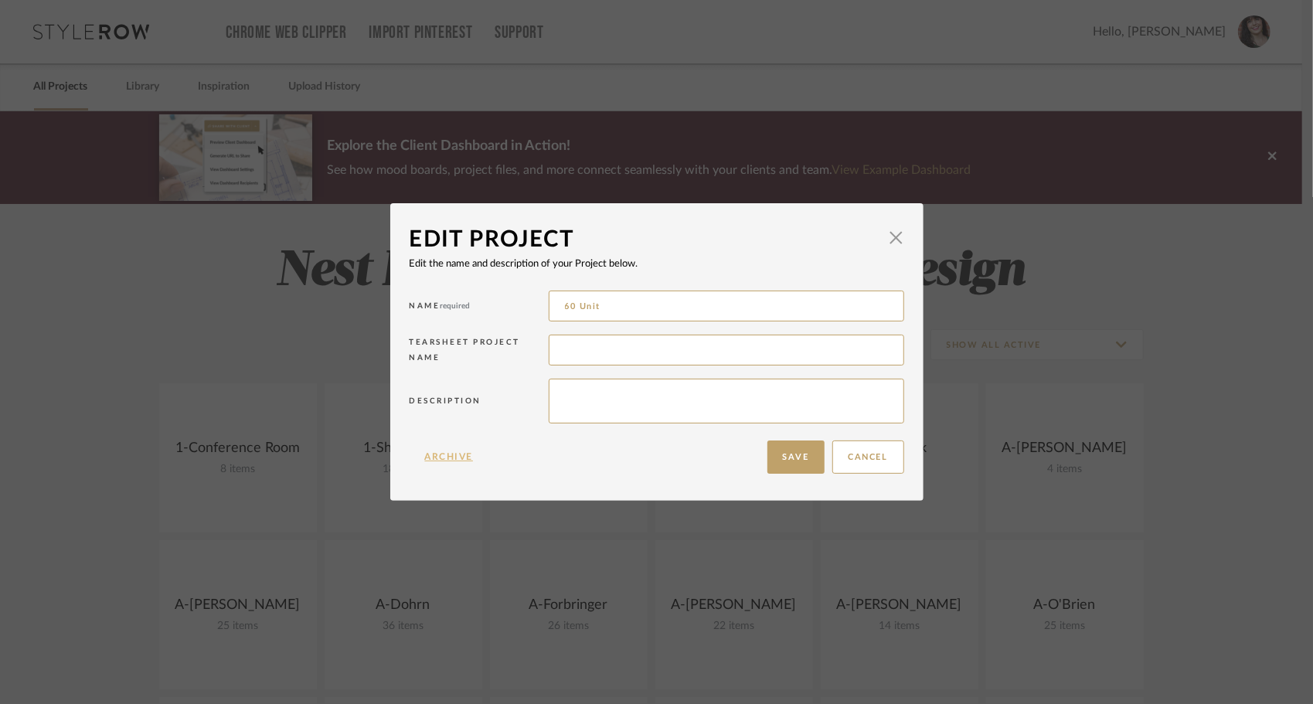
click at [433, 456] on button "Archive" at bounding box center [450, 456] width 80 height 33
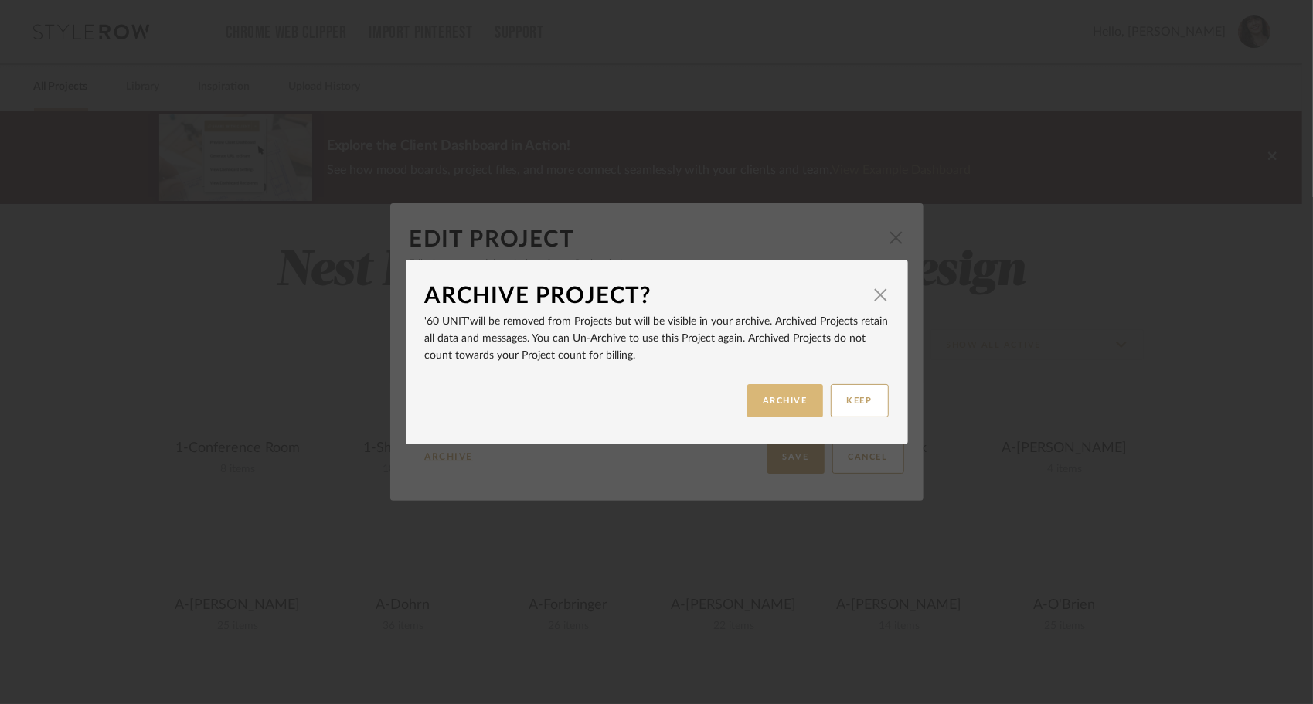
click at [768, 406] on button "ARCHIVE" at bounding box center [785, 400] width 76 height 33
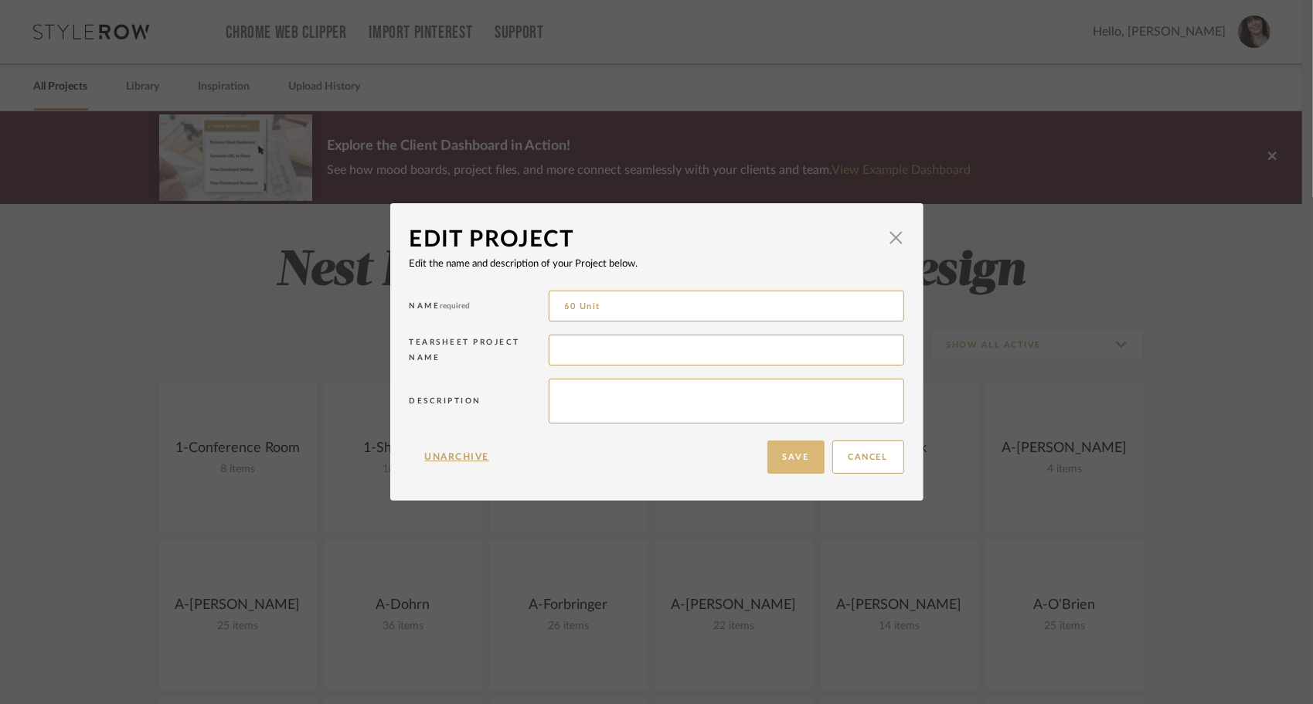
click at [782, 457] on button "Save" at bounding box center [795, 456] width 57 height 33
